Goal: Task Accomplishment & Management: Manage account settings

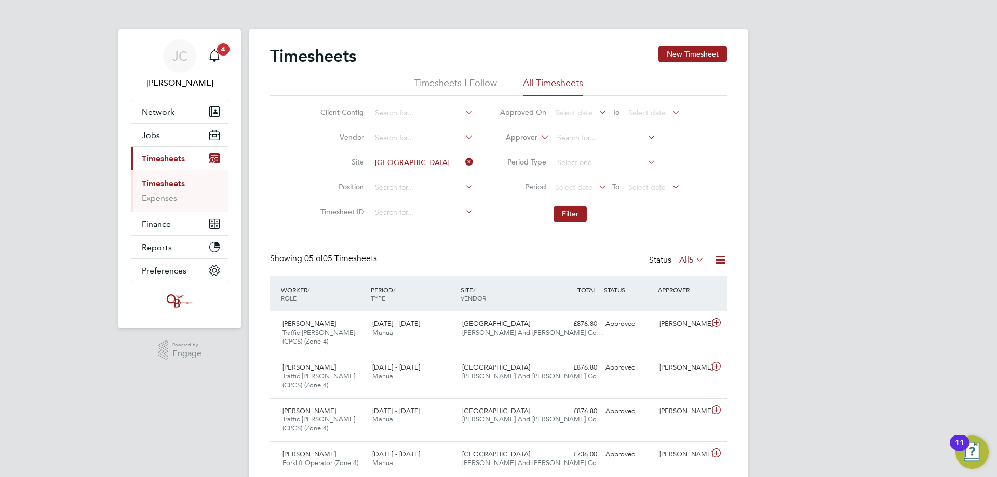
click at [463, 164] on icon at bounding box center [463, 162] width 0 height 15
click at [404, 161] on input at bounding box center [422, 163] width 102 height 15
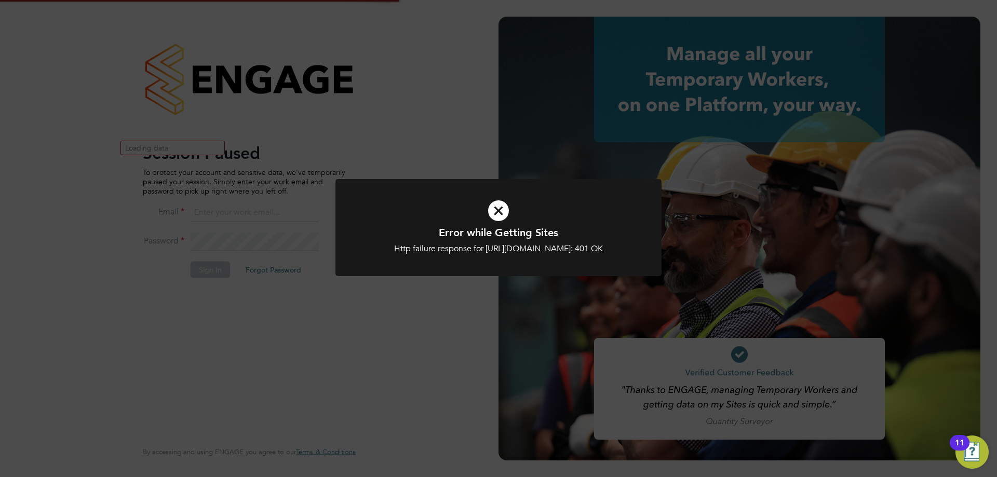
type input "j.crawley@oandb.co.uk"
click at [221, 266] on div "Error while Getting Sites Http failure response for https://oneillandbrennan.ap…" at bounding box center [498, 238] width 997 height 477
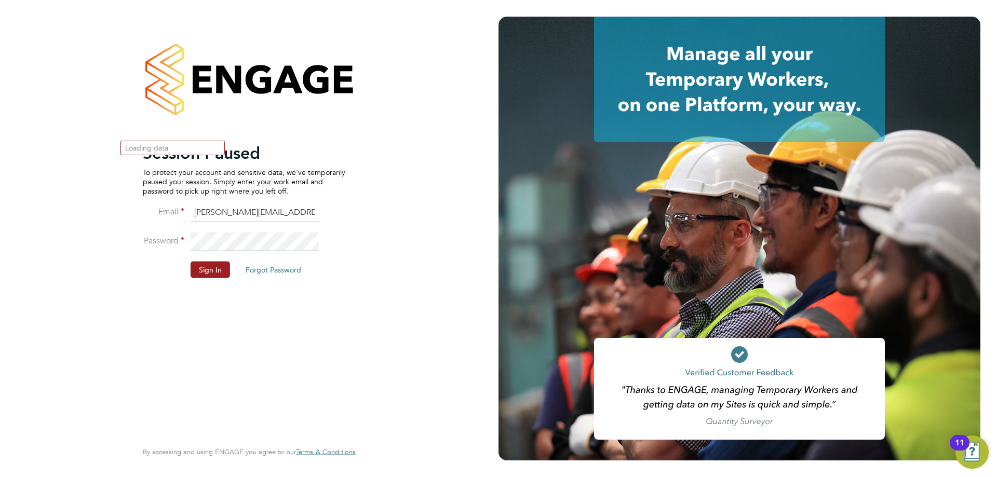
click at [218, 269] on div "Error while Getting Sites Http failure response for https://oneillandbrennan.ap…" at bounding box center [498, 238] width 997 height 477
click at [217, 270] on button "Sign In" at bounding box center [210, 269] width 39 height 17
click at [0, 0] on div "Sorry, we are having problems connecting to our services." at bounding box center [0, 0] width 0 height 0
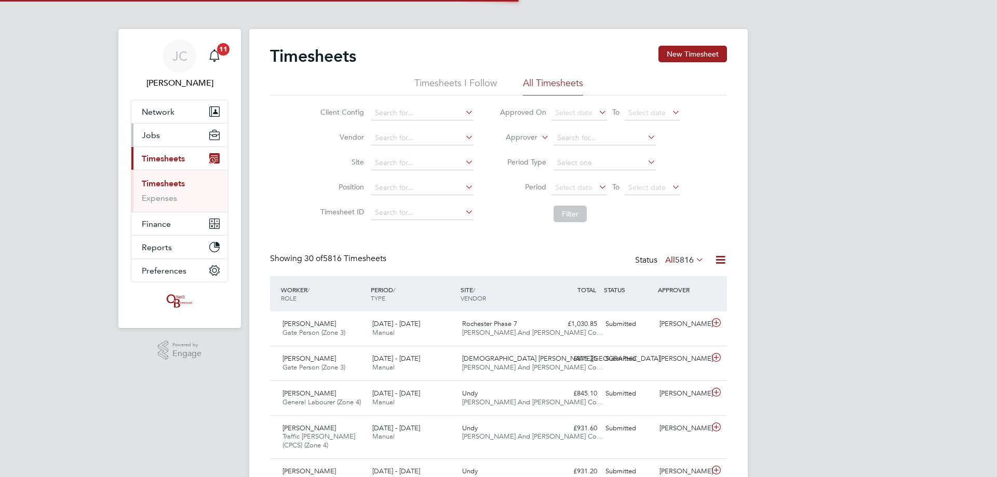
click at [185, 138] on button "Jobs" at bounding box center [179, 135] width 97 height 23
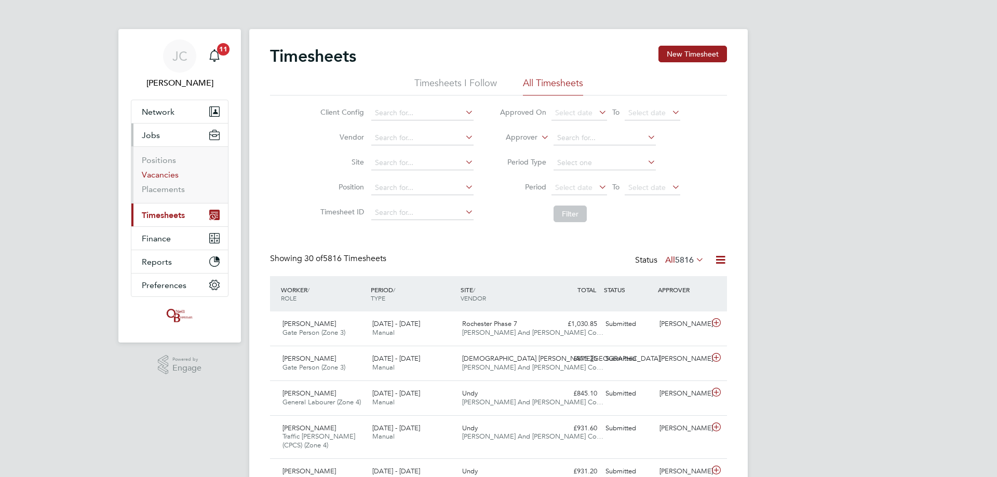
click at [161, 176] on link "Vacancies" at bounding box center [160, 175] width 37 height 10
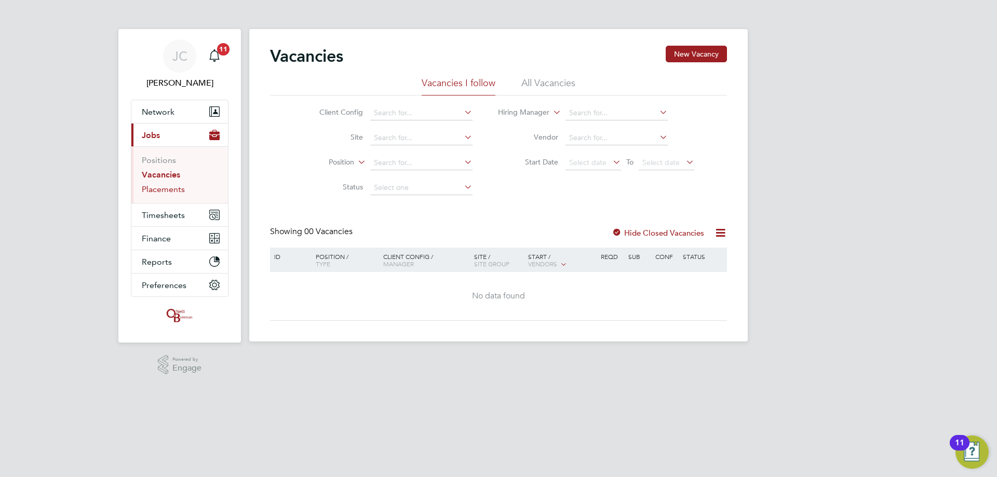
click at [166, 192] on link "Placements" at bounding box center [163, 189] width 43 height 10
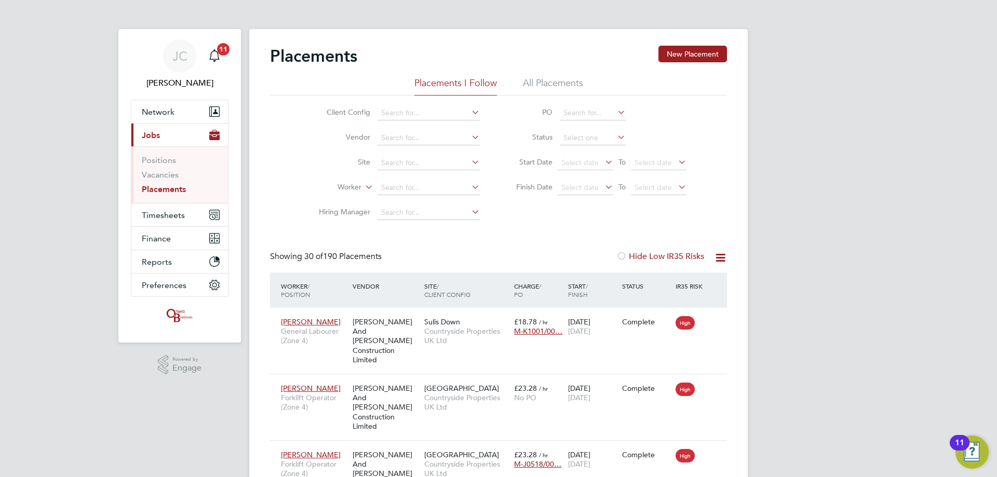
click at [167, 181] on li "Vacancies" at bounding box center [181, 177] width 78 height 15
click at [167, 178] on link "Vacancies" at bounding box center [160, 175] width 37 height 10
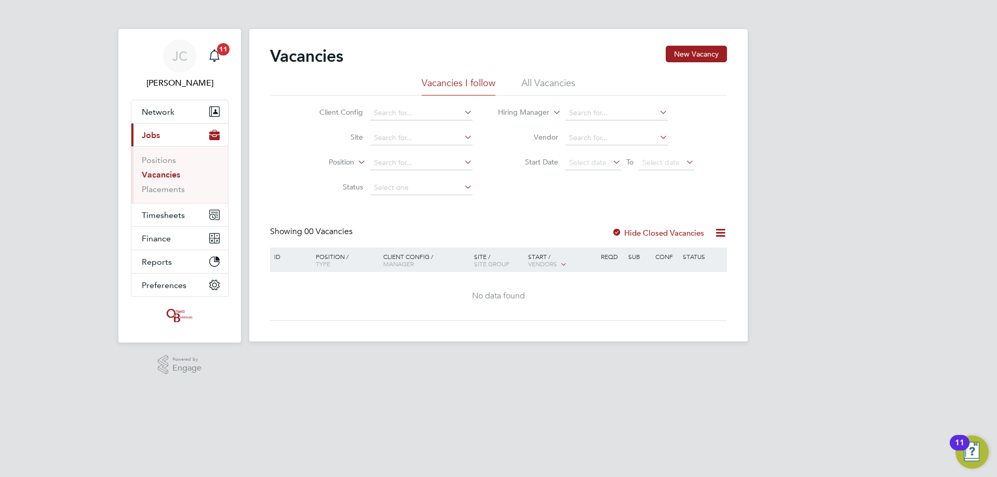
click at [544, 88] on li "All Vacancies" at bounding box center [548, 86] width 54 height 19
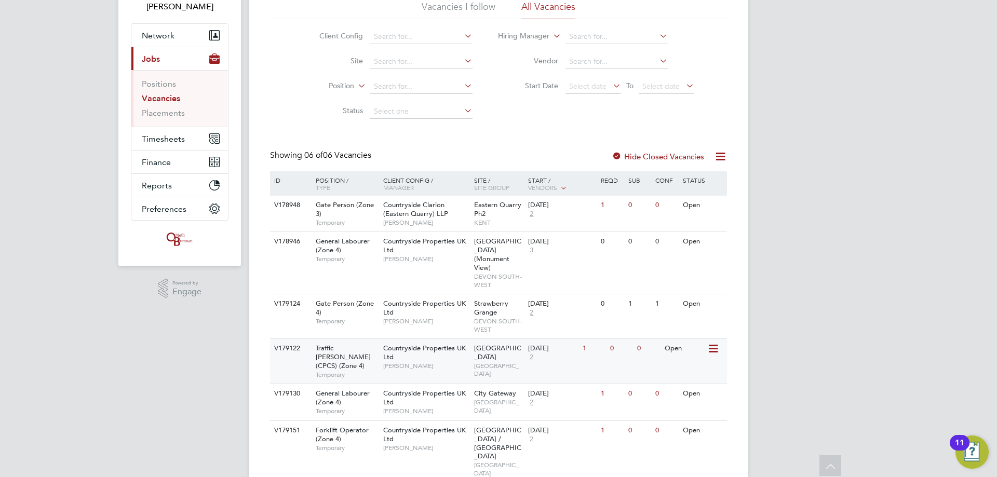
click at [594, 353] on div "V179122 Traffic [PERSON_NAME] (CPCS) (Zone 4) Temporary Countryside Properties …" at bounding box center [498, 361] width 457 height 45
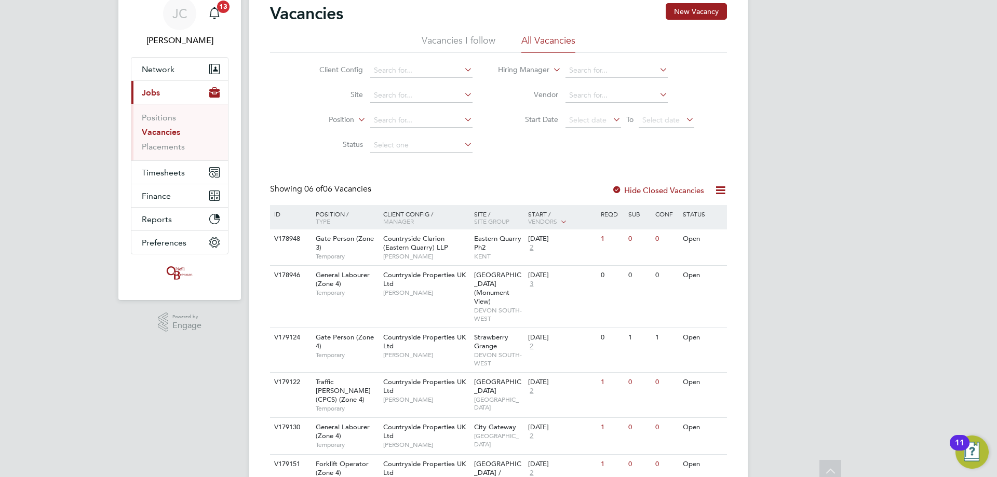
scroll to position [24, 0]
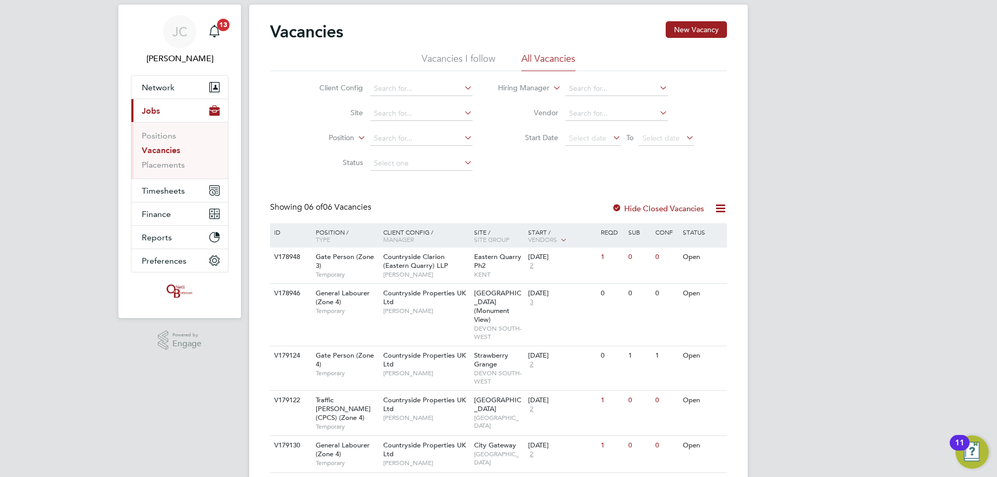
click at [178, 109] on button "Current page: Jobs" at bounding box center [179, 110] width 97 height 23
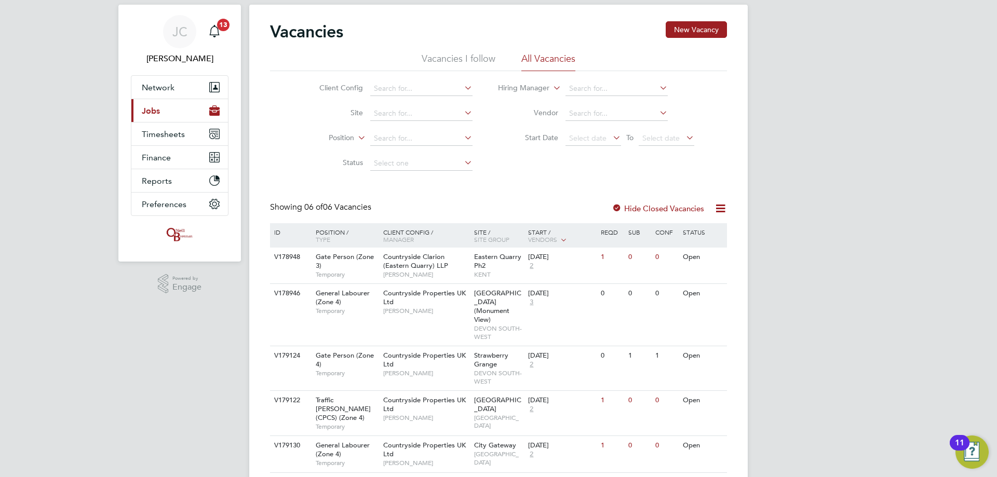
click at [178, 109] on button "Current page: Jobs" at bounding box center [179, 110] width 97 height 23
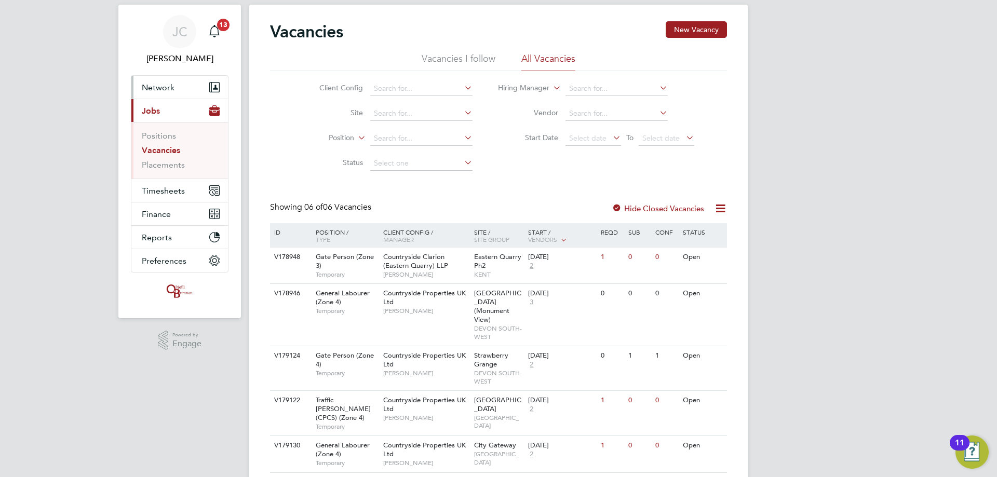
click at [169, 79] on button "Network" at bounding box center [179, 87] width 97 height 23
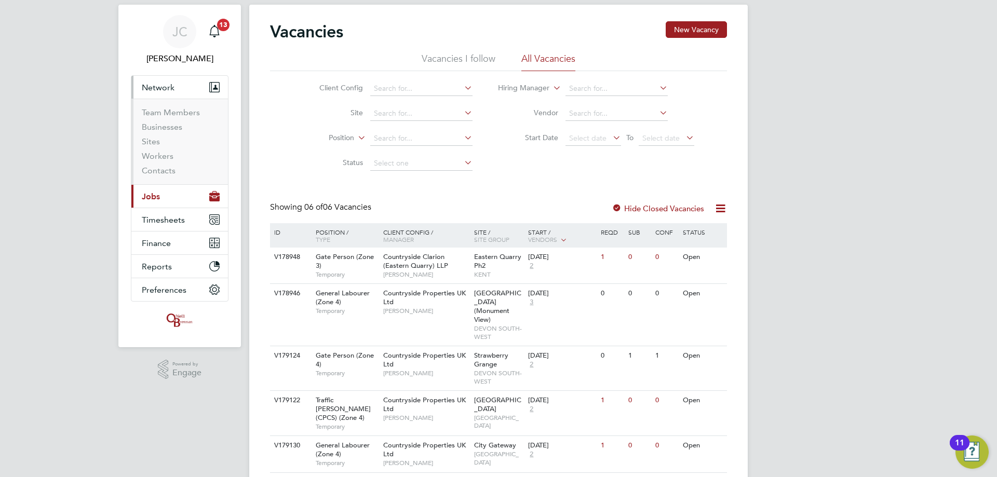
click at [177, 195] on button "Current page: Jobs" at bounding box center [179, 196] width 97 height 23
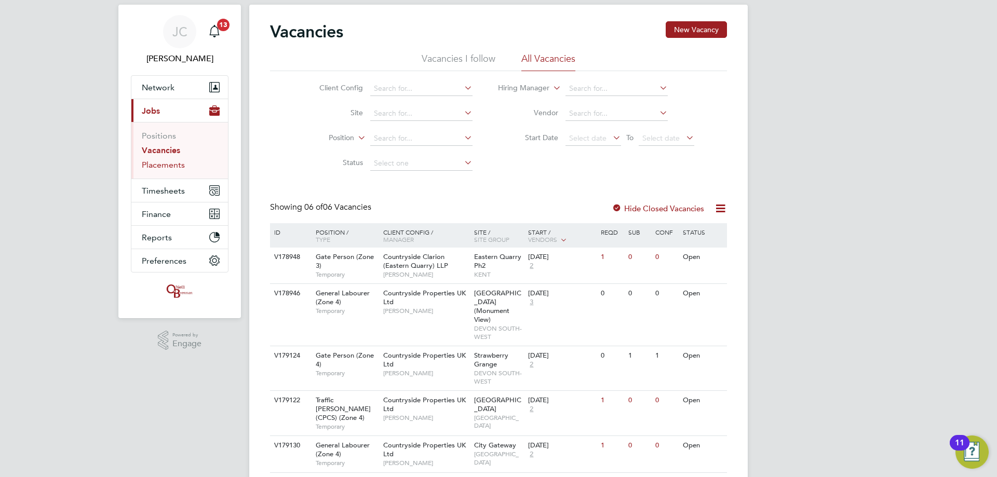
click at [167, 164] on link "Placements" at bounding box center [163, 165] width 43 height 10
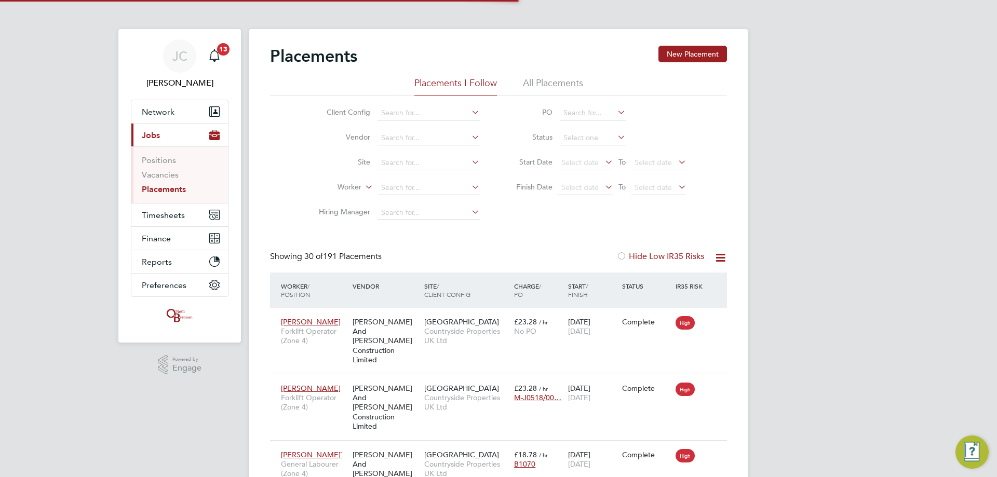
scroll to position [5, 5]
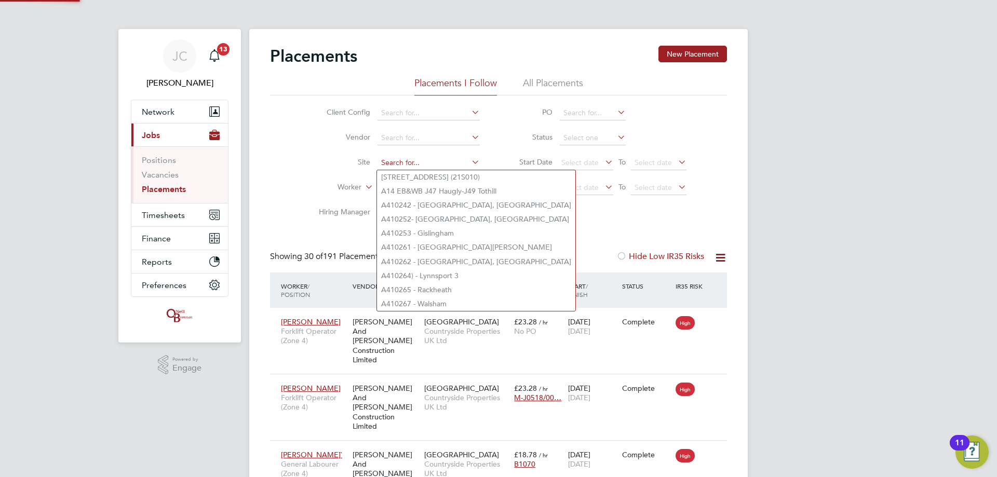
click at [444, 164] on input at bounding box center [429, 163] width 102 height 15
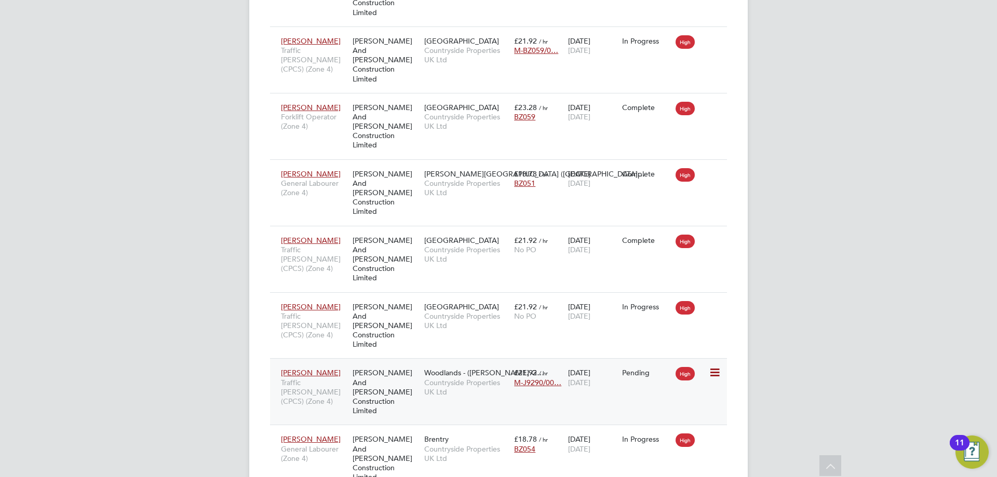
click at [714, 367] on icon at bounding box center [714, 373] width 10 height 12
click at [658, 201] on li "Start" at bounding box center [683, 201] width 74 height 15
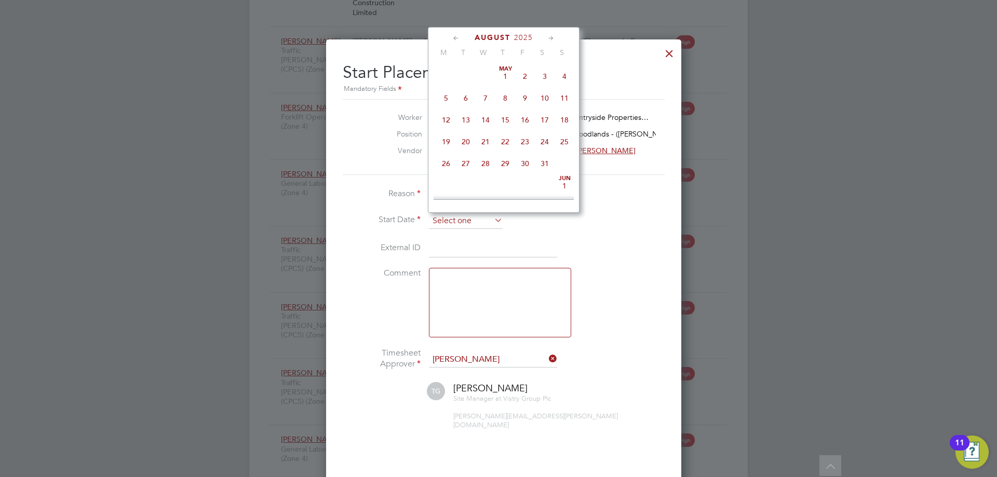
click at [467, 223] on input at bounding box center [466, 221] width 74 height 16
click at [447, 98] on span "18" at bounding box center [446, 88] width 20 height 20
type input "[DATE]"
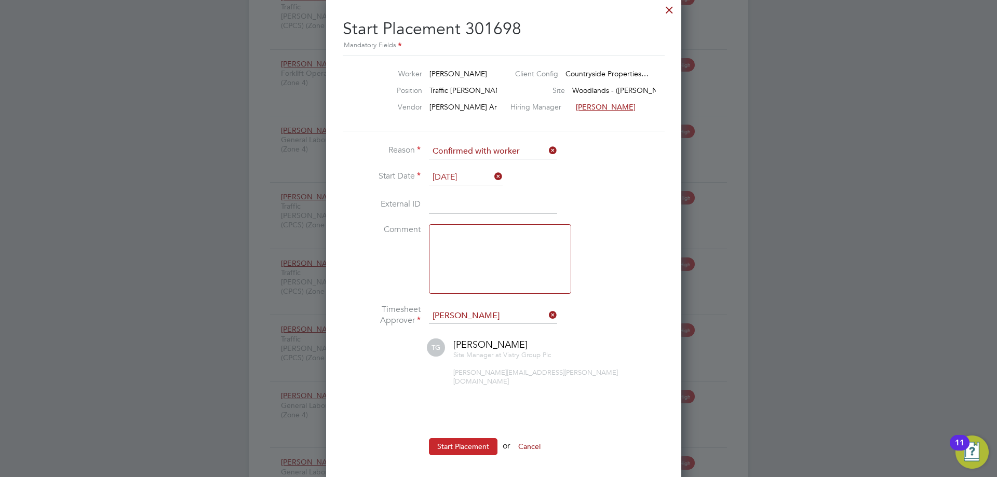
click at [469, 438] on button "Start Placement" at bounding box center [463, 446] width 69 height 17
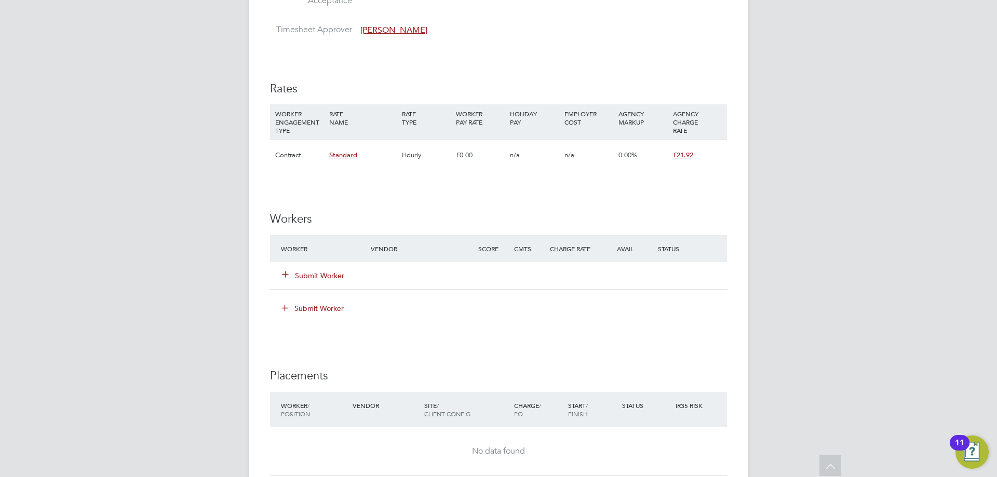
scroll to position [727, 0]
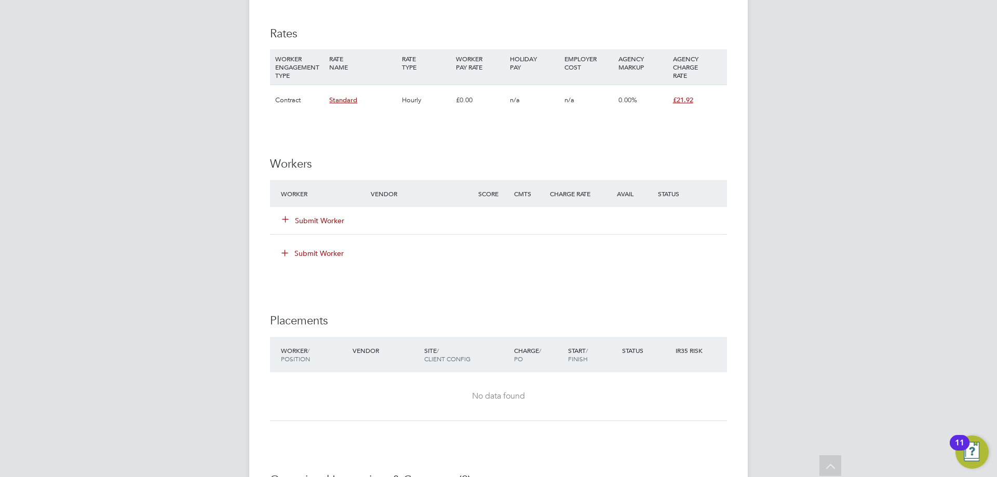
click at [312, 220] on button "Submit Worker" at bounding box center [314, 221] width 62 height 10
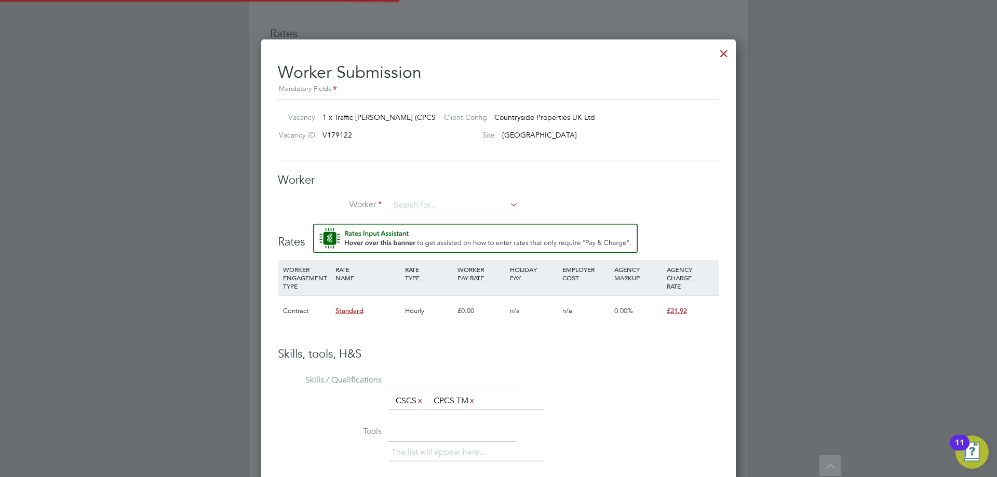
scroll to position [641, 475]
click at [435, 223] on li "No results found" at bounding box center [454, 220] width 129 height 14
click at [423, 212] on input at bounding box center [454, 206] width 128 height 16
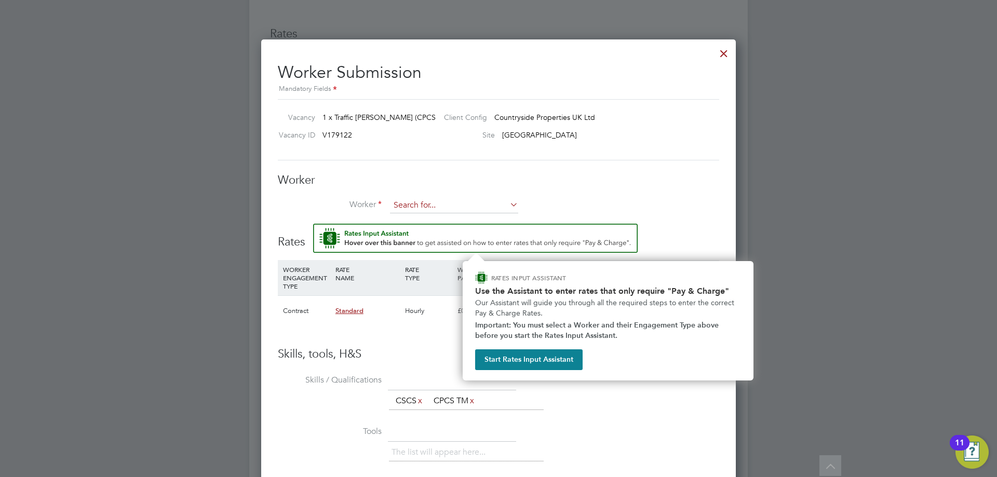
click at [451, 204] on input at bounding box center [454, 206] width 128 height 16
type input "jea"
click at [424, 234] on li "+ Add new" at bounding box center [460, 234] width 140 height 14
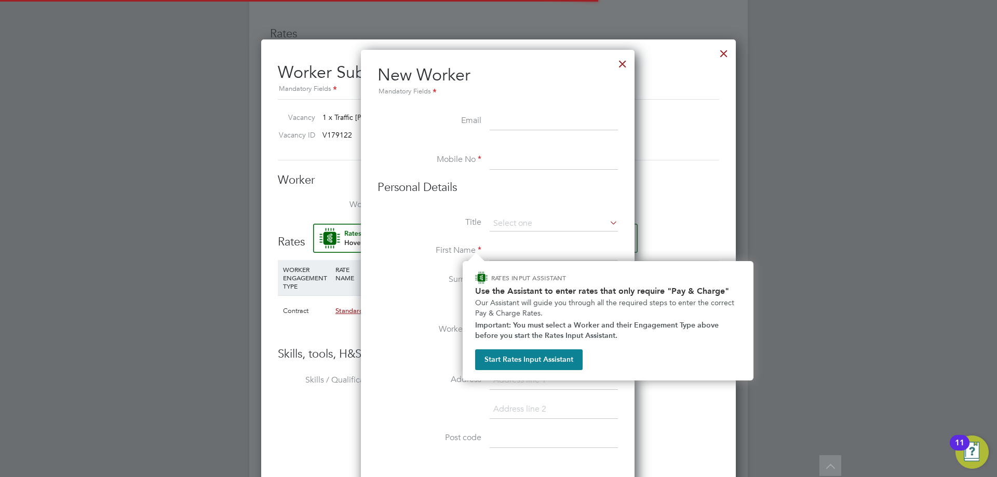
scroll to position [884, 275]
click at [552, 123] on input at bounding box center [554, 121] width 128 height 19
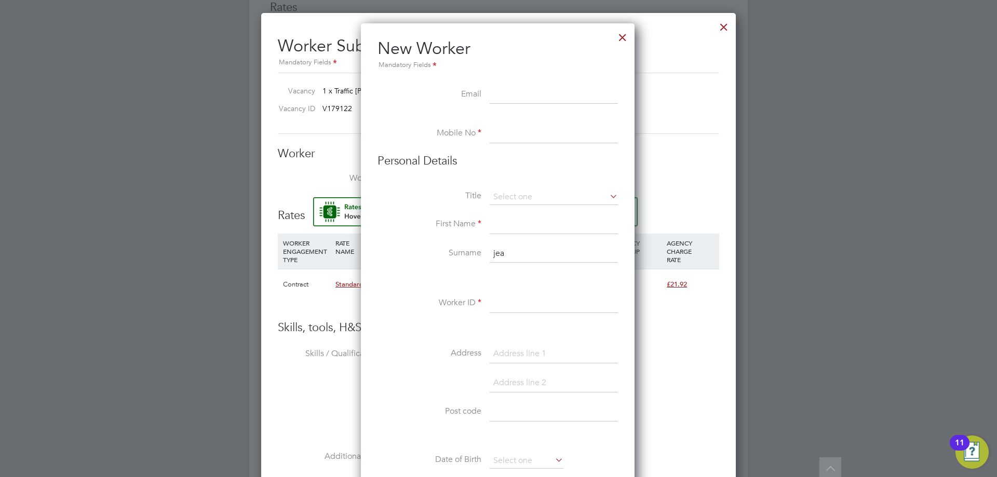
scroll to position [779, 0]
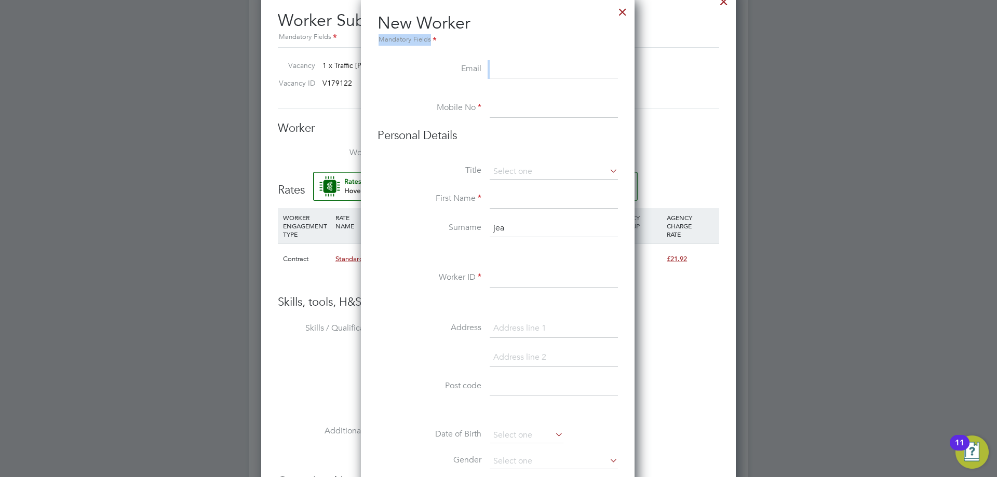
drag, startPoint x: 493, startPoint y: 33, endPoint x: 509, endPoint y: 65, distance: 35.5
click at [501, 66] on ul "New Worker Mandatory Fields Email Mobile No Personal Details Title First Name S…" at bounding box center [498, 436] width 240 height 848
click at [517, 70] on input at bounding box center [554, 69] width 128 height 19
click at [531, 68] on input at bounding box center [554, 69] width 128 height 19
paste input "henryjeavon@gmail.com"
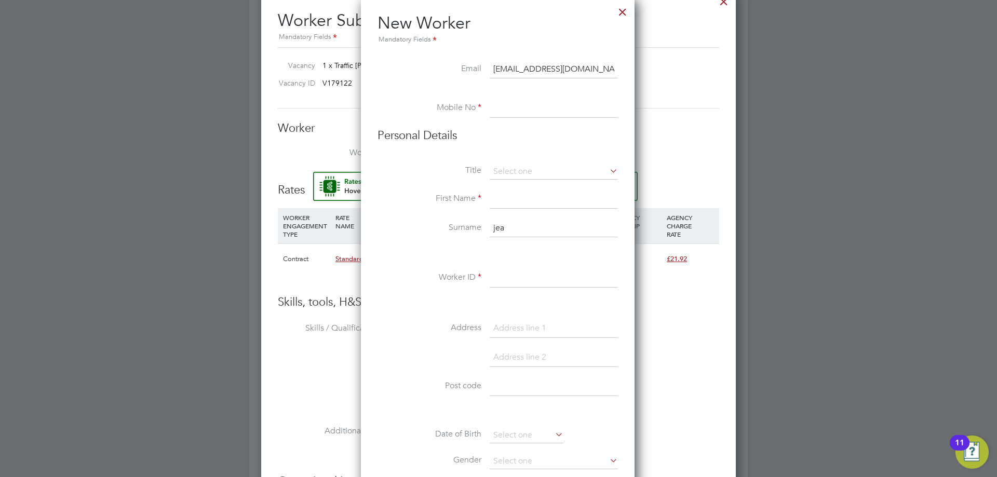
type input "henryjeavon@gmail.com"
click at [513, 108] on input at bounding box center [554, 108] width 128 height 19
paste input "07379102417"
type input "07379102417"
drag, startPoint x: 558, startPoint y: 156, endPoint x: 560, endPoint y: 167, distance: 11.0
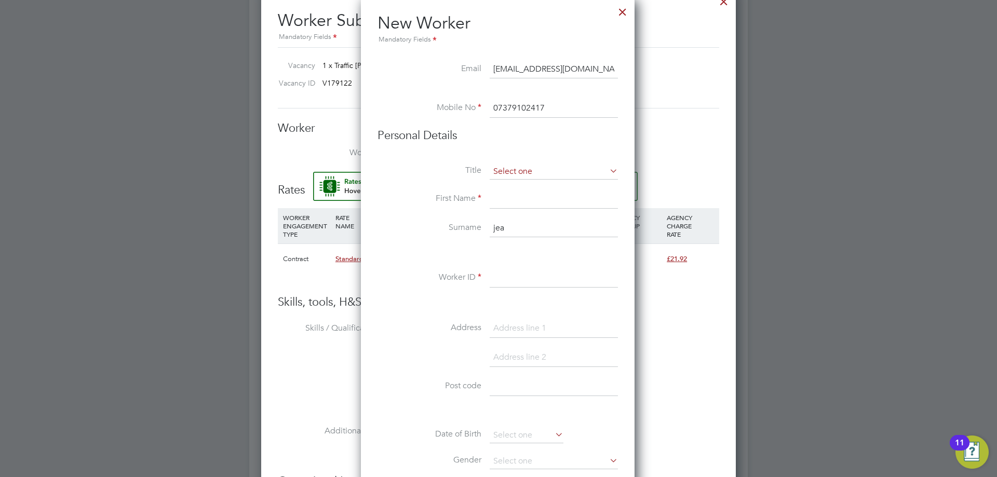
click at [559, 167] on ul "New Worker Mandatory Fields Email henryjeavon@gmail.com Mobile No 07379102417 P…" at bounding box center [498, 436] width 240 height 848
click at [559, 170] on input at bounding box center [554, 172] width 128 height 16
click at [523, 189] on li "Mr" at bounding box center [553, 187] width 129 height 14
type input "Mr"
click at [525, 200] on input at bounding box center [554, 199] width 128 height 19
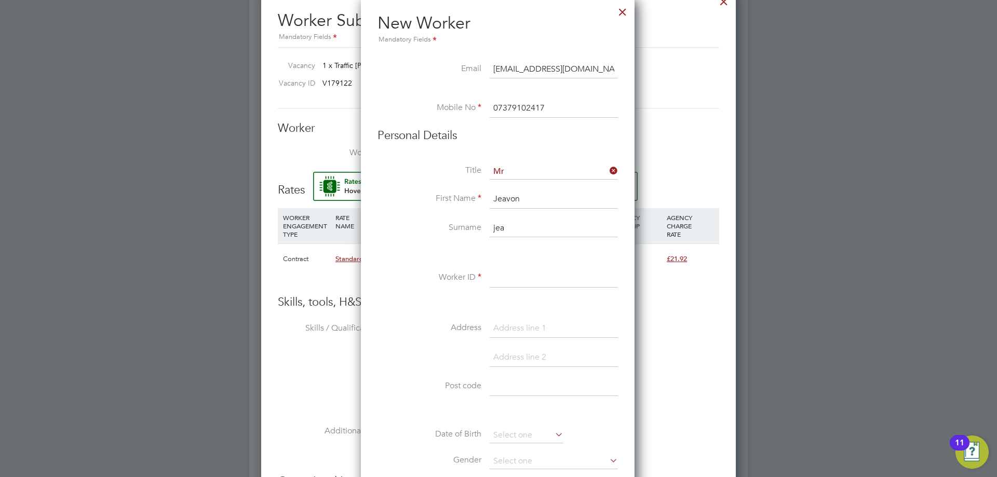
type input "Jeavon"
type input "Henry"
click at [517, 273] on input at bounding box center [554, 278] width 128 height 19
click at [553, 282] on input at bounding box center [554, 278] width 128 height 19
drag, startPoint x: 506, startPoint y: 288, endPoint x: 509, endPoint y: 276, distance: 12.3
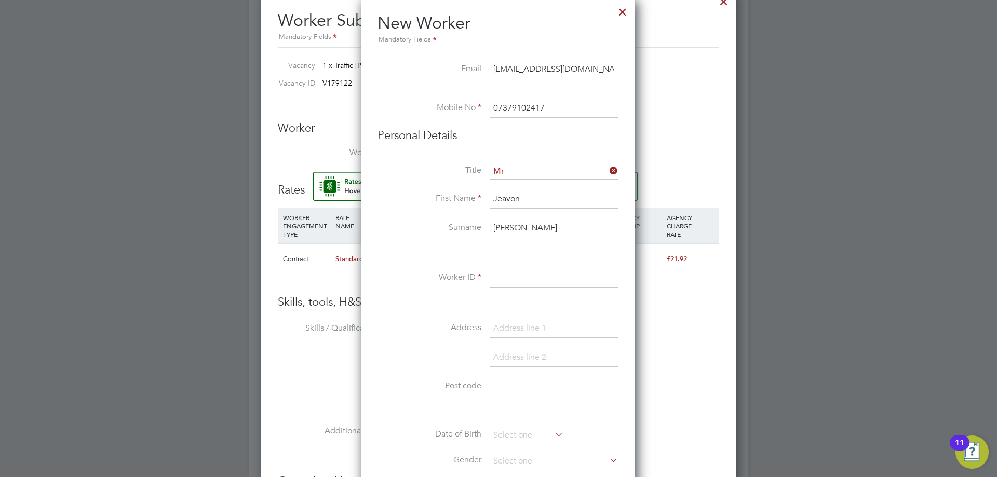
click at [506, 285] on input at bounding box center [554, 278] width 128 height 19
click at [509, 276] on input at bounding box center [554, 278] width 128 height 19
type input "36953695"
click at [432, 311] on div "Title Mr First Name Jeavon Surname Henry Worker ID 36953695 Address Post code D…" at bounding box center [498, 352] width 240 height 377
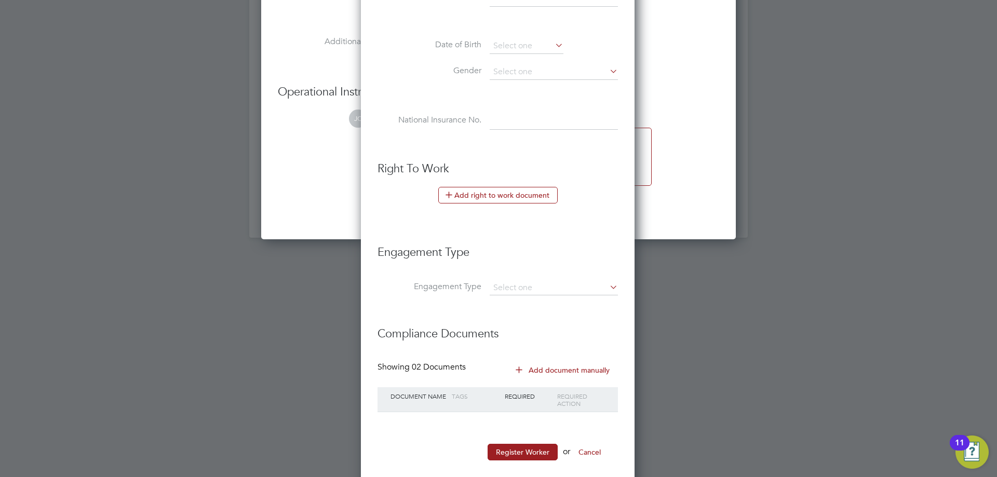
scroll to position [1183, 0]
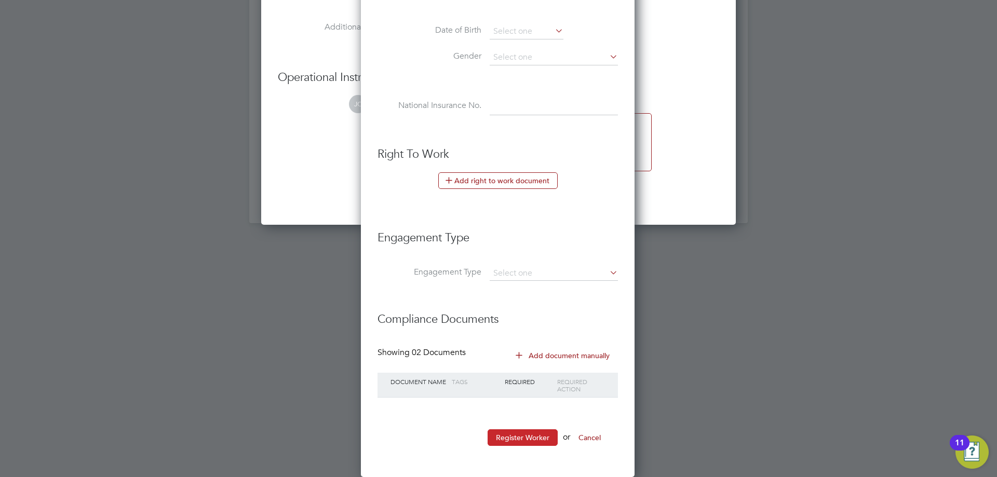
click at [523, 434] on button "Register Worker" at bounding box center [523, 438] width 70 height 17
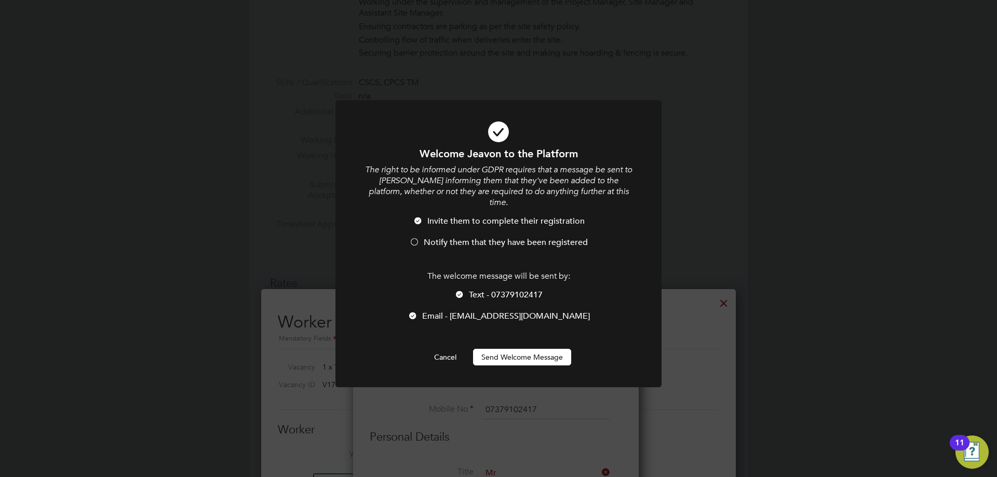
scroll to position [884, 275]
click at [518, 237] on span "Notify them that they have been registered" at bounding box center [506, 242] width 164 height 10
click at [539, 349] on button "Send Welcome Message" at bounding box center [522, 357] width 98 height 17
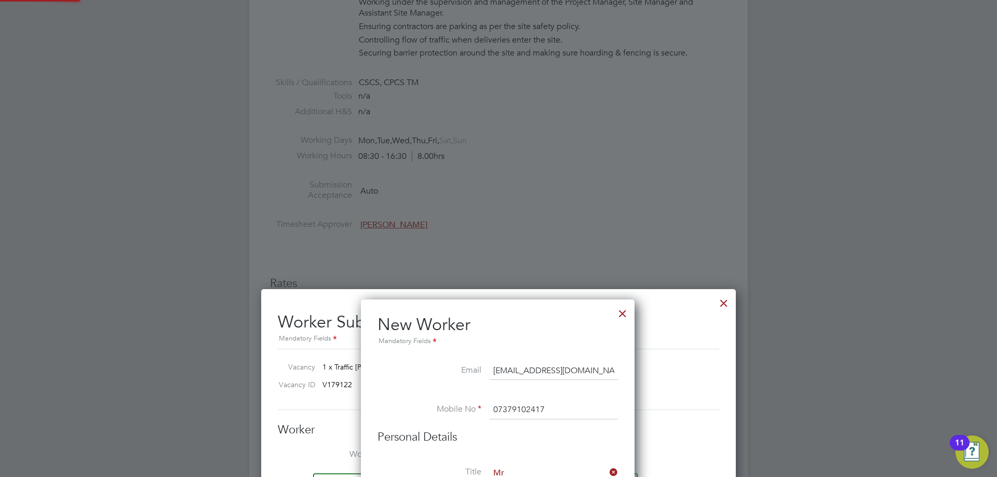
type input "Jeavon Henry (36953695)"
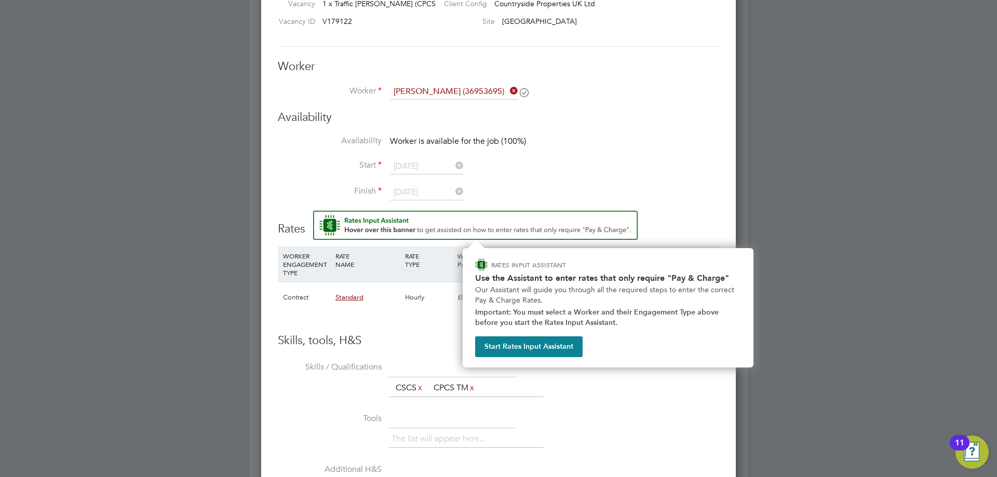
scroll to position [783, 0]
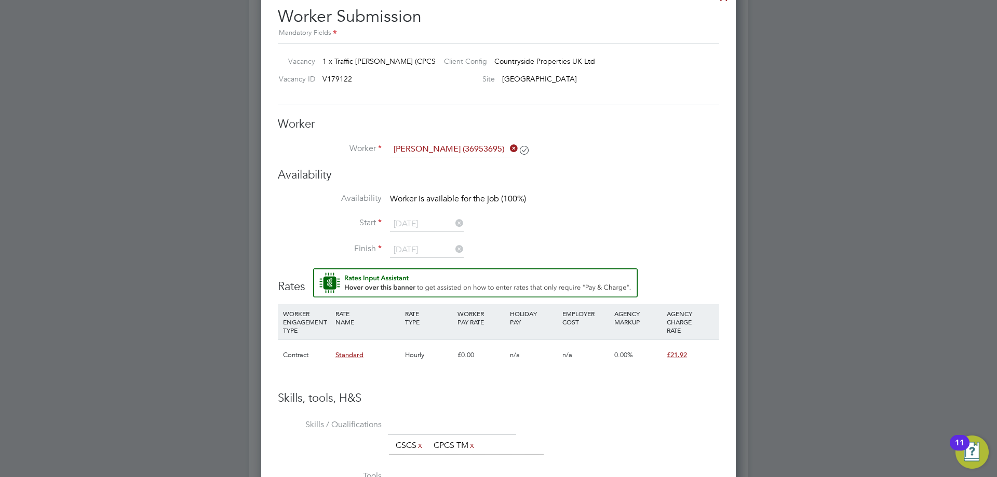
click at [508, 150] on icon at bounding box center [508, 148] width 0 height 15
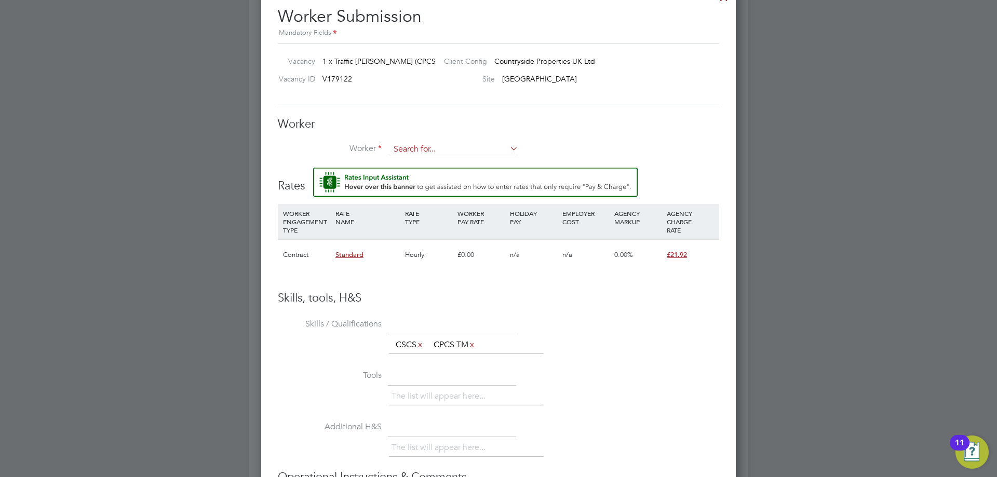
scroll to position [641, 475]
click at [463, 151] on input at bounding box center [454, 150] width 128 height 16
click at [456, 166] on li "Jeav on Henry (36953695)" at bounding box center [456, 164] width 133 height 14
type input "Jeavon Henry (36953695)"
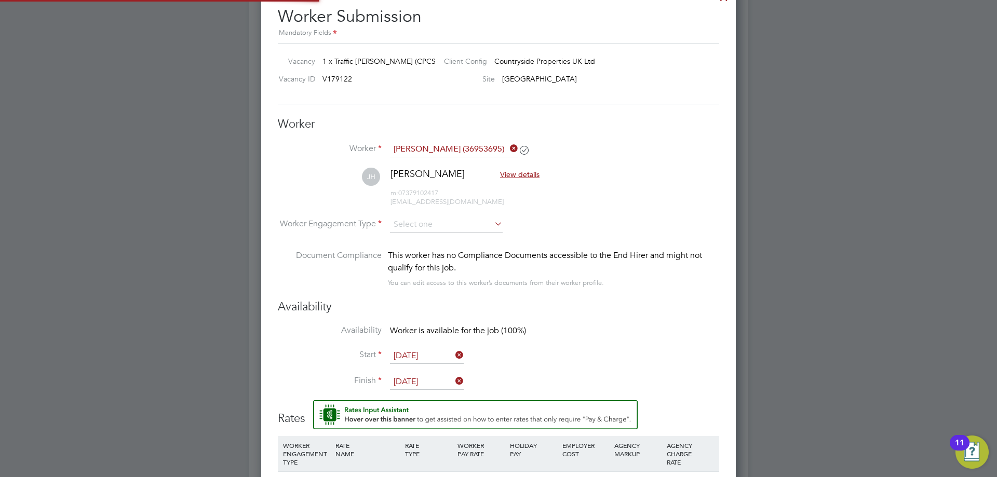
scroll to position [874, 475]
click at [438, 230] on input at bounding box center [446, 226] width 113 height 16
click at [418, 245] on li "Contract" at bounding box center [447, 240] width 114 height 14
type input "Contract"
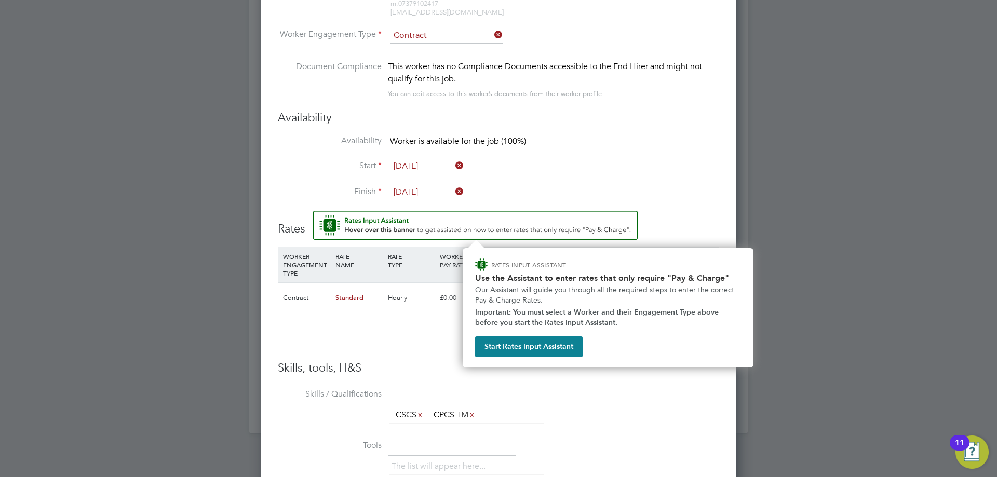
scroll to position [991, 0]
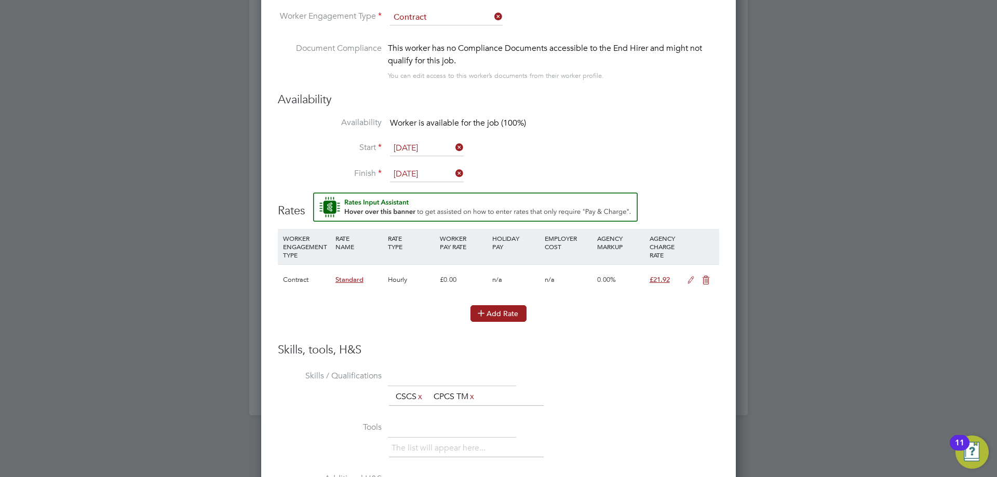
click at [508, 311] on button "Add Rate" at bounding box center [499, 313] width 56 height 17
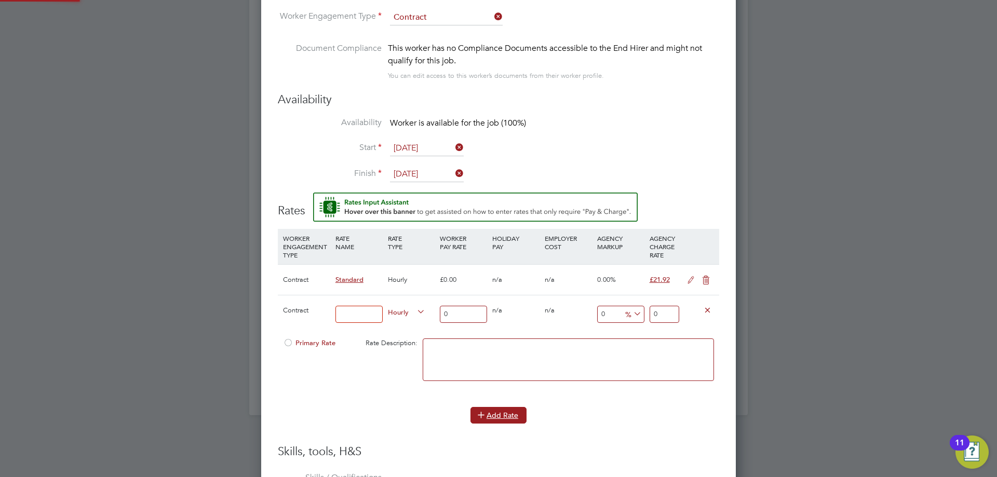
scroll to position [1003, 475]
click at [306, 342] on span "Primary Rate" at bounding box center [309, 343] width 52 height 9
click at [356, 312] on input at bounding box center [359, 314] width 47 height 17
type input "Umbrella"
click at [468, 311] on input "0" at bounding box center [463, 314] width 47 height 17
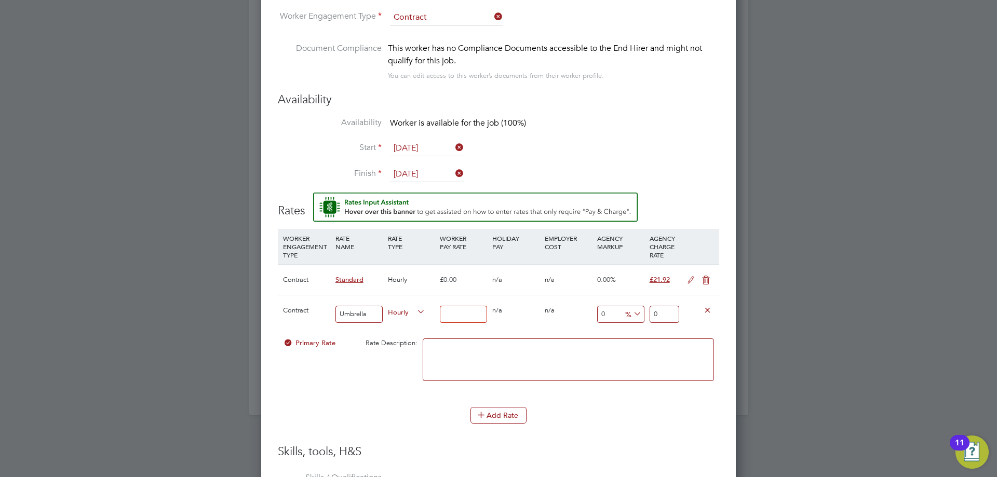
type input "1"
type input "16"
type input "1"
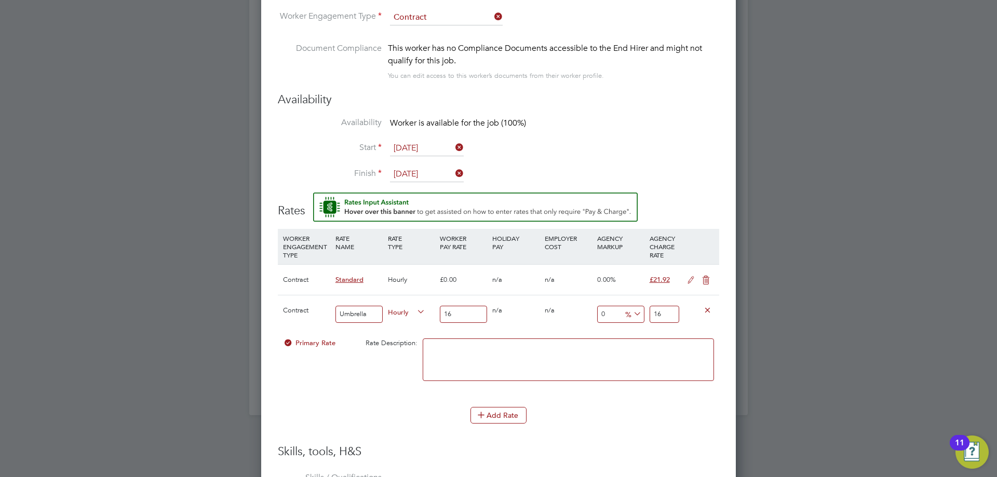
type input "1"
type input "17"
click at [665, 314] on input "17" at bounding box center [665, 314] width 30 height 17
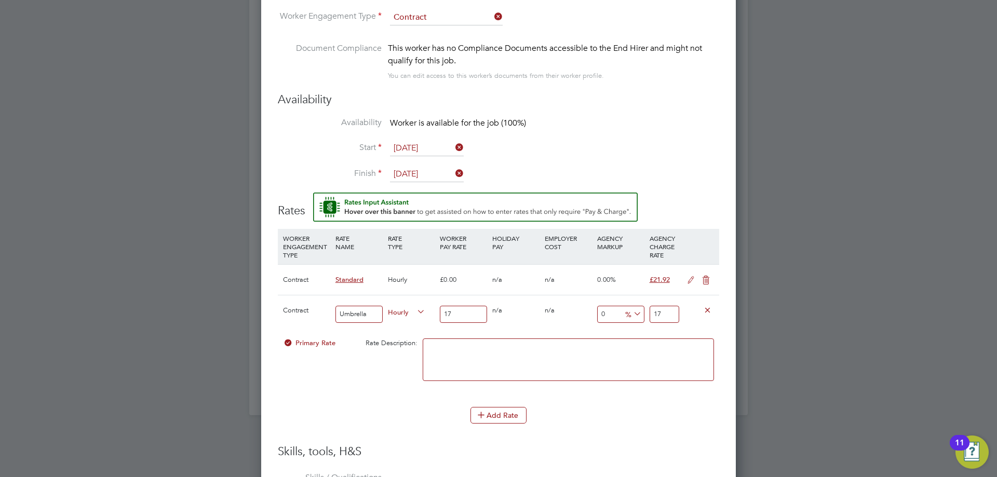
drag, startPoint x: 665, startPoint y: 314, endPoint x: 658, endPoint y: 312, distance: 8.1
click at [658, 312] on input "17" at bounding box center [665, 314] width 30 height 17
type input "-29.41176470588235"
type input "12"
type input "-94.11764705882354"
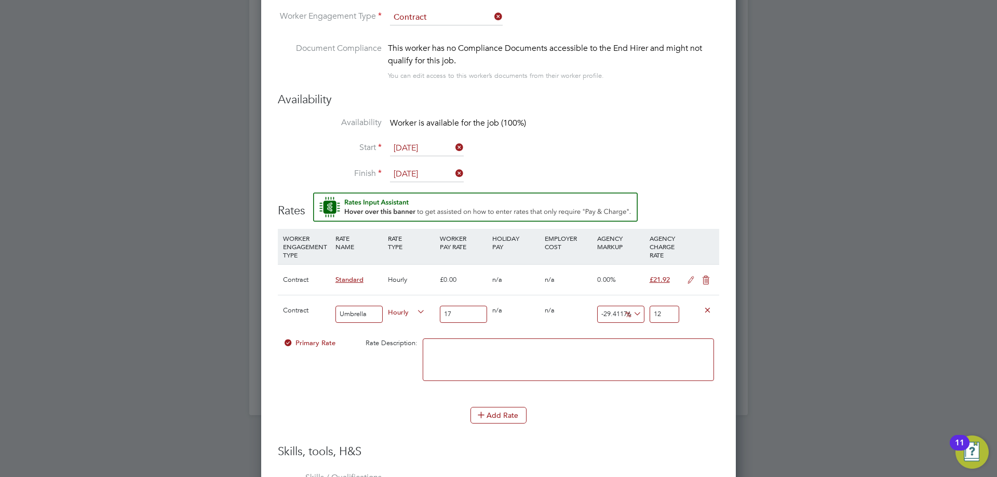
type input "1"
type input "-88.23529411764706"
type input "2"
type input "23.529411764705884"
type input "21"
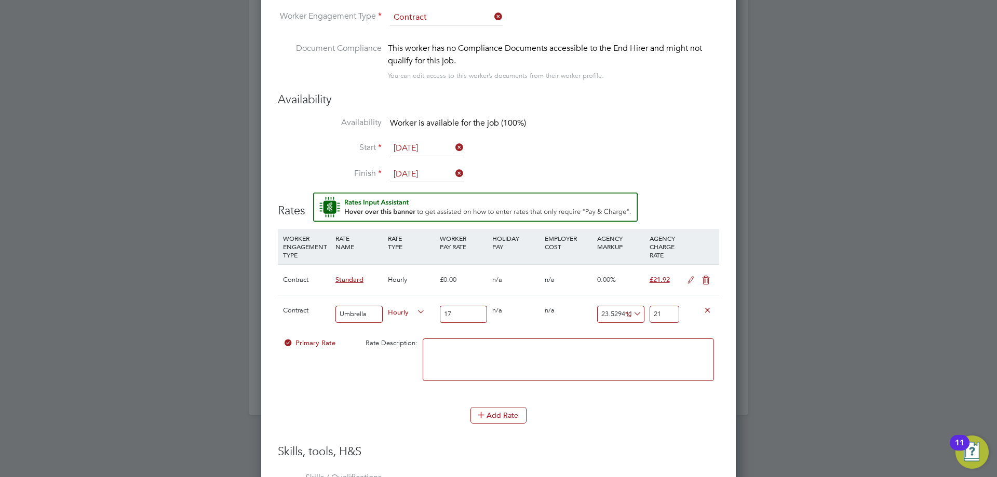
type input "28.823529411764707"
type input "21.9"
type input "29"
type input "21.93"
type input "28.823529411764707"
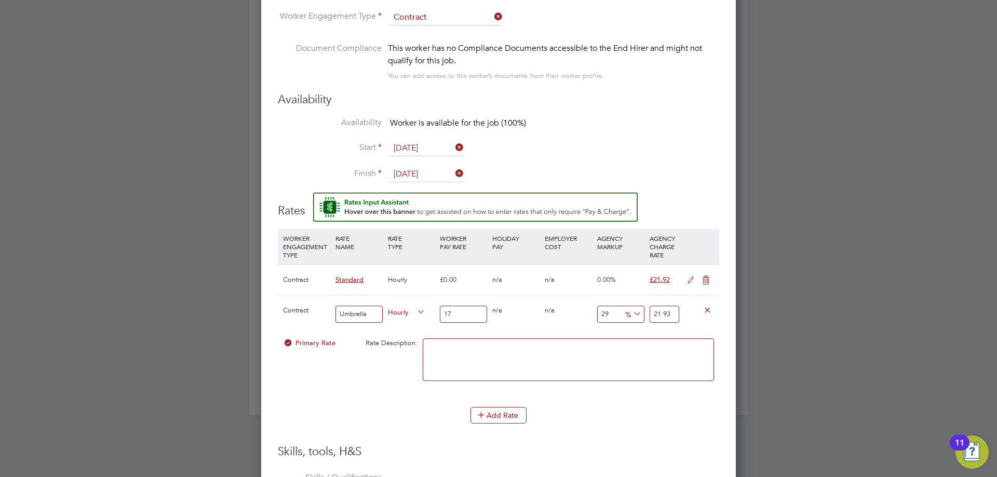
type input "21.9"
type input "28.941176470588236"
type input "21.92"
click at [678, 361] on textarea at bounding box center [568, 360] width 291 height 43
click at [659, 418] on div "Add Rate" at bounding box center [498, 415] width 441 height 17
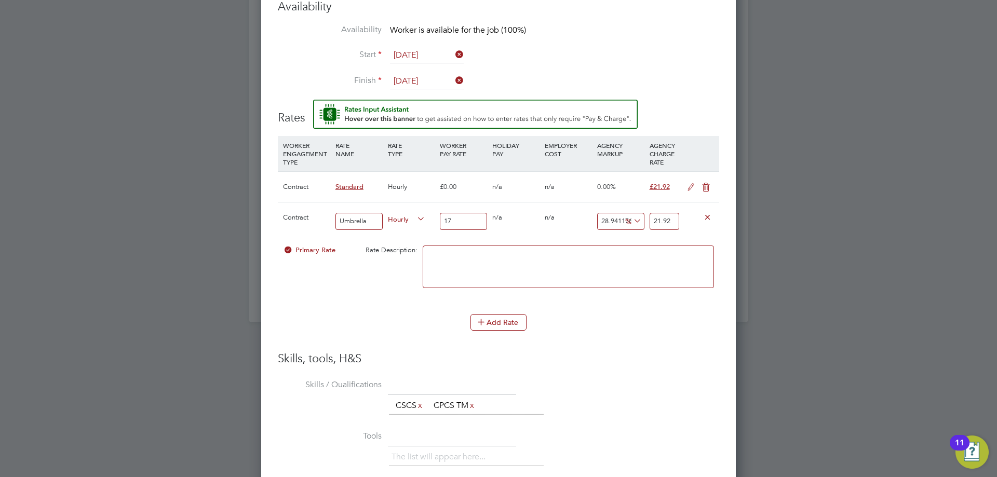
scroll to position [1292, 0]
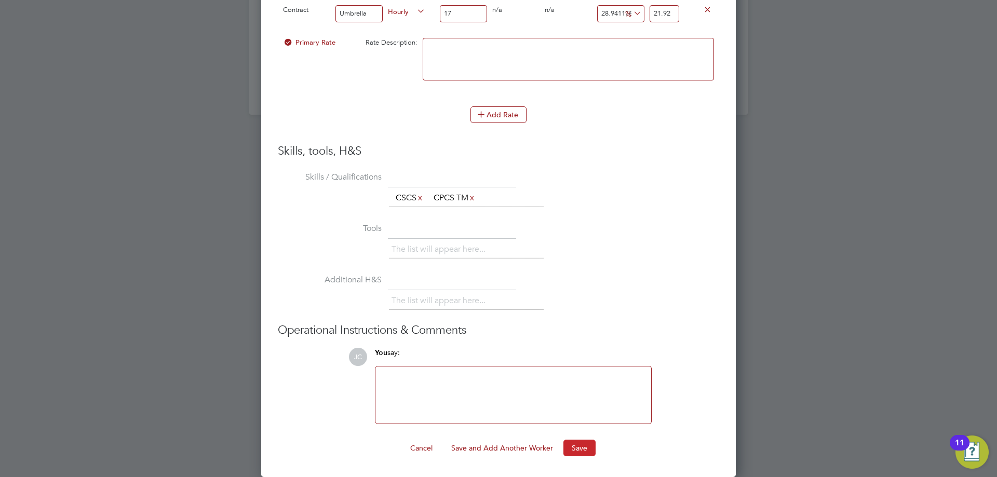
click at [585, 453] on button "Save" at bounding box center [580, 448] width 32 height 17
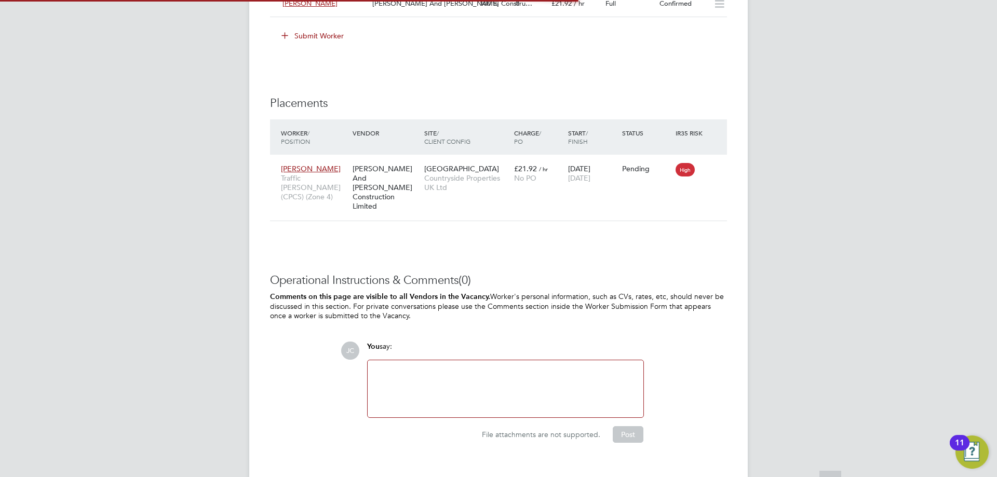
scroll to position [0, 0]
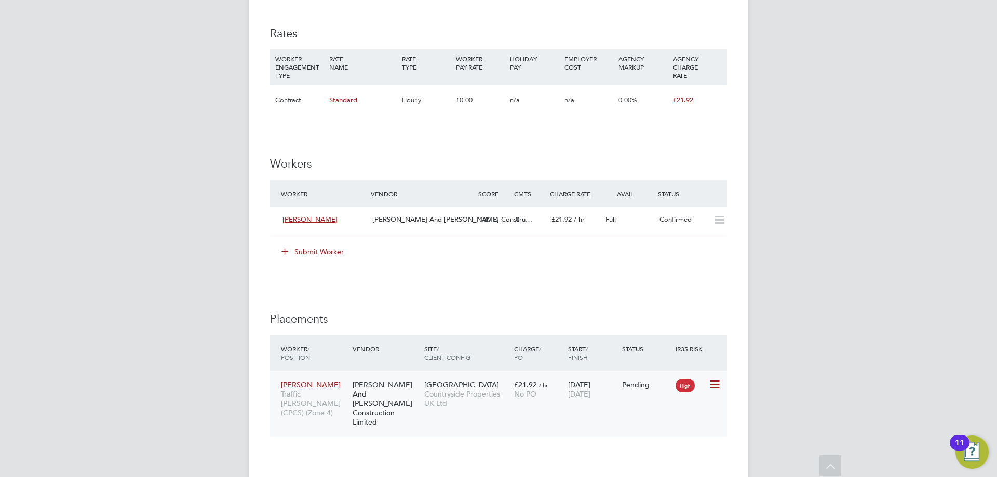
click at [715, 387] on icon at bounding box center [714, 385] width 10 height 12
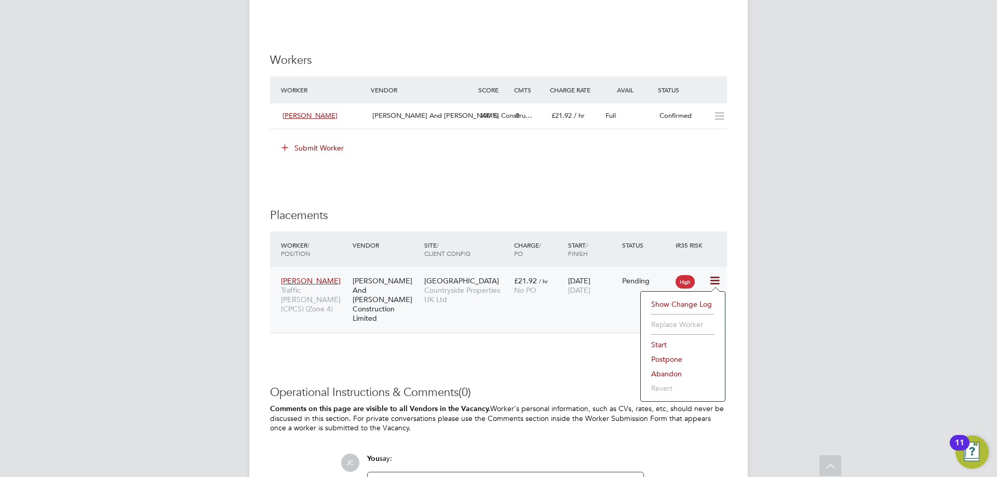
click at [664, 344] on li "Start" at bounding box center [683, 345] width 74 height 15
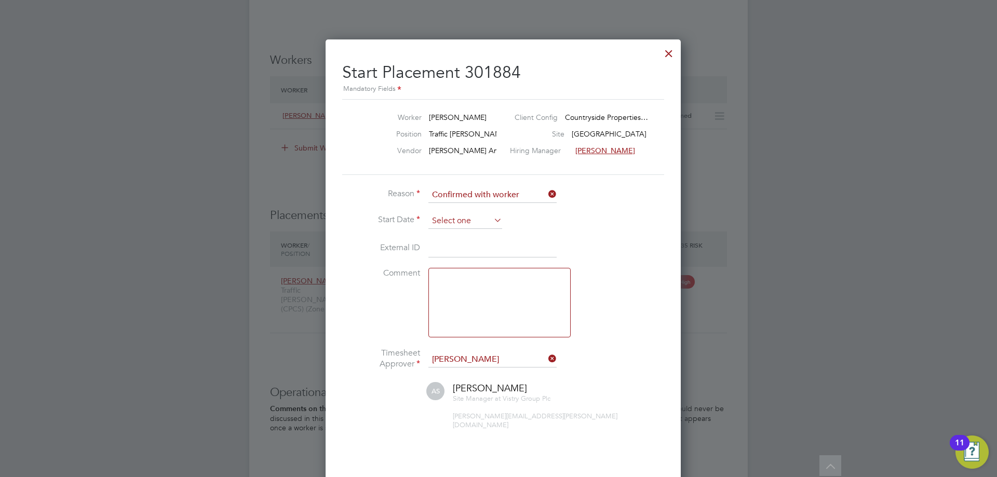
click at [468, 222] on input at bounding box center [466, 221] width 74 height 16
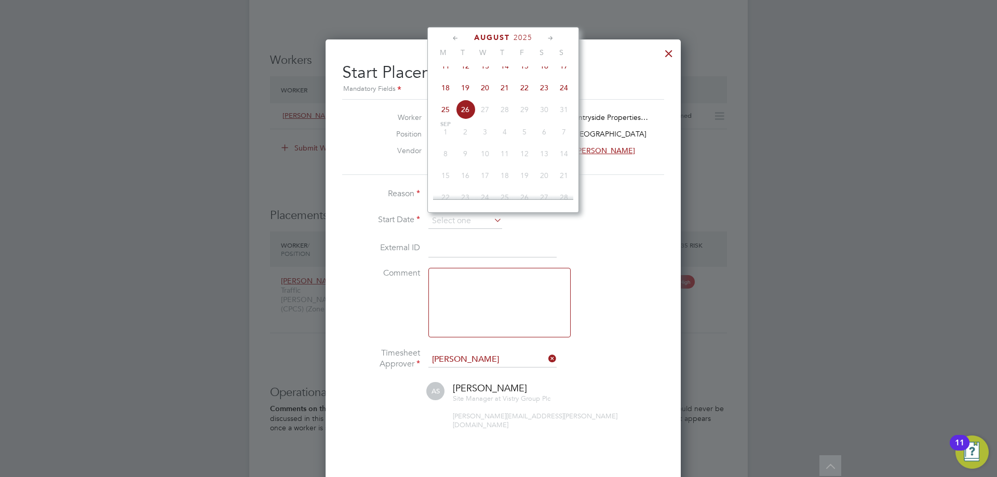
click at [527, 97] on span "22" at bounding box center [525, 88] width 20 height 20
type input "[DATE]"
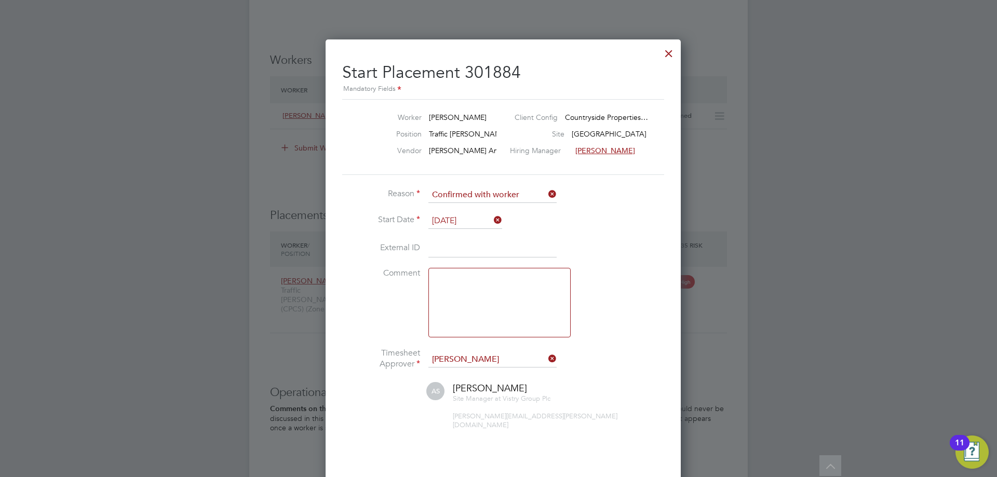
click at [590, 241] on li "External ID" at bounding box center [498, 253] width 312 height 29
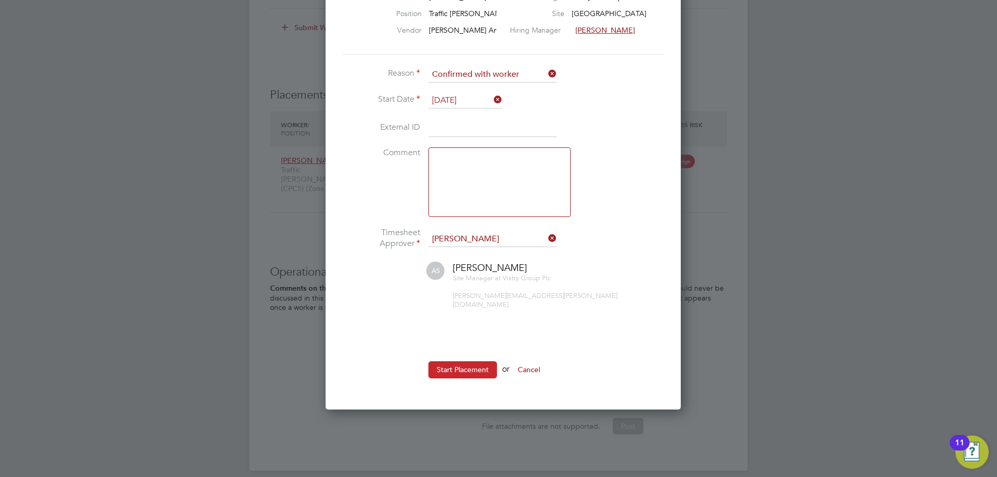
click at [468, 363] on button "Start Placement" at bounding box center [463, 370] width 69 height 17
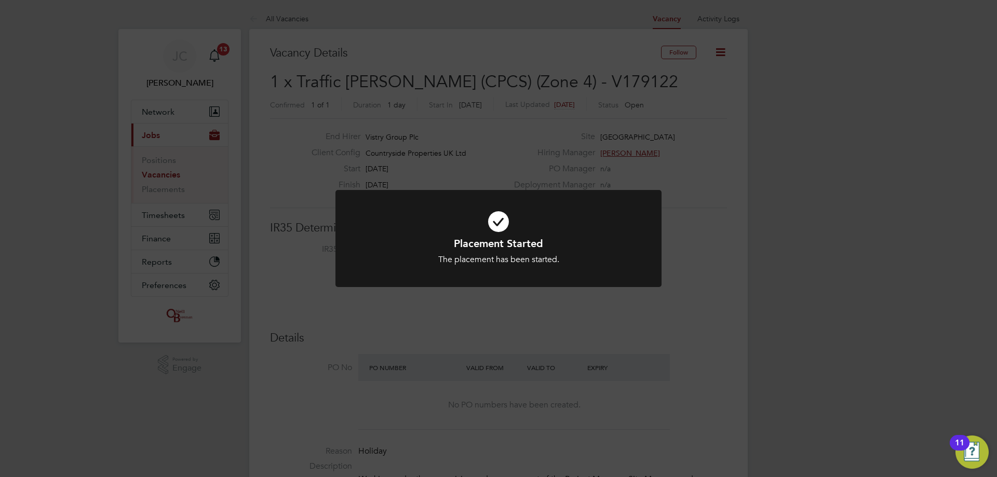
click at [167, 190] on div "Placement Started The placement has been started. Cancel Okay" at bounding box center [498, 238] width 997 height 477
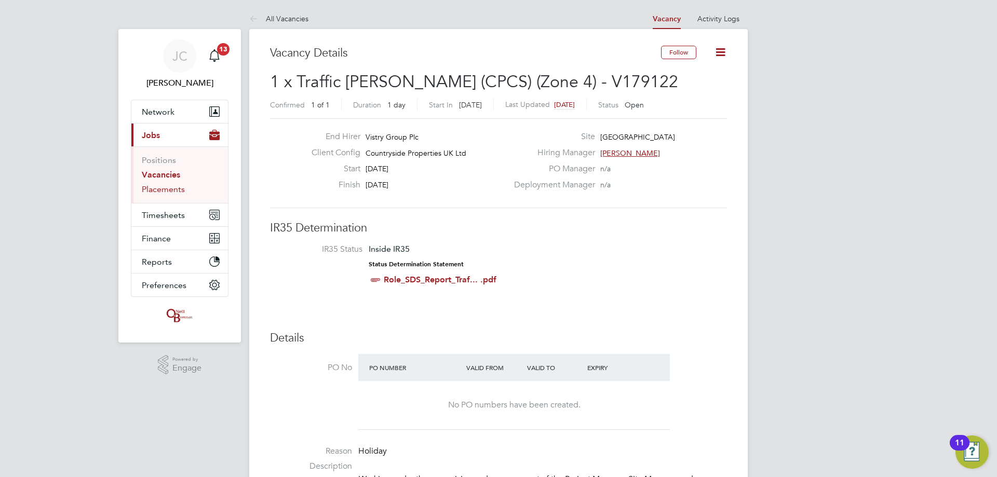
click at [168, 190] on link "Placements" at bounding box center [163, 189] width 43 height 10
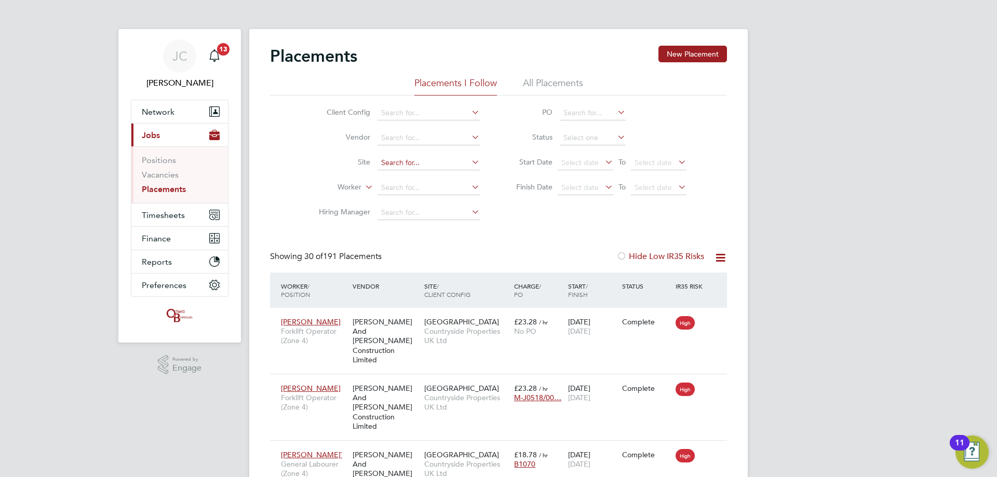
click at [394, 160] on input at bounding box center [429, 163] width 102 height 15
click at [404, 180] on li "Dov ercourt Road" at bounding box center [428, 177] width 103 height 14
type input "[GEOGRAPHIC_DATA]"
click at [692, 57] on button "New Placement" at bounding box center [693, 54] width 69 height 17
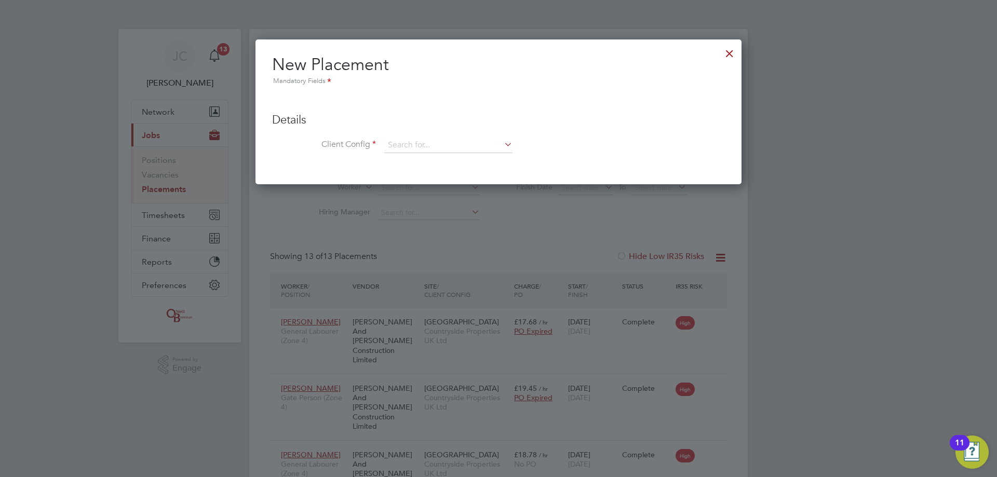
click at [730, 57] on div at bounding box center [729, 51] width 19 height 19
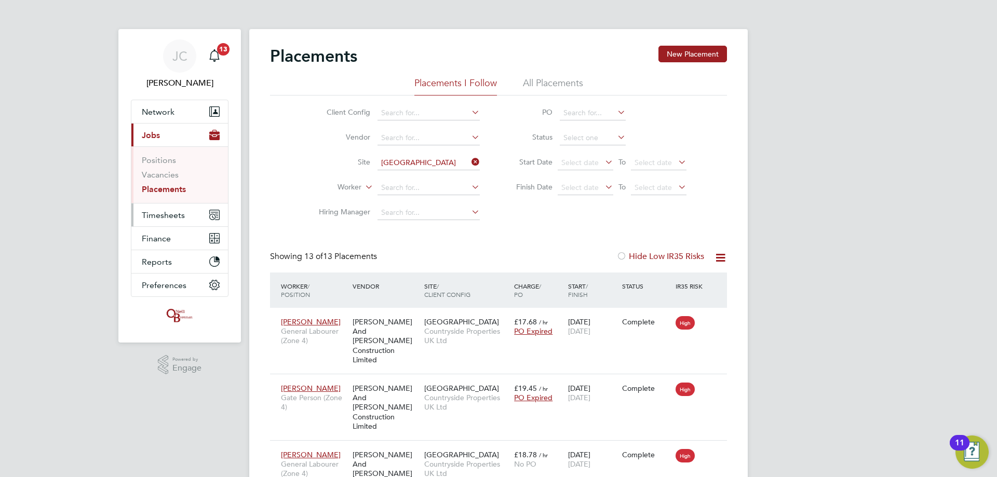
click at [180, 216] on span "Timesheets" at bounding box center [163, 215] width 43 height 10
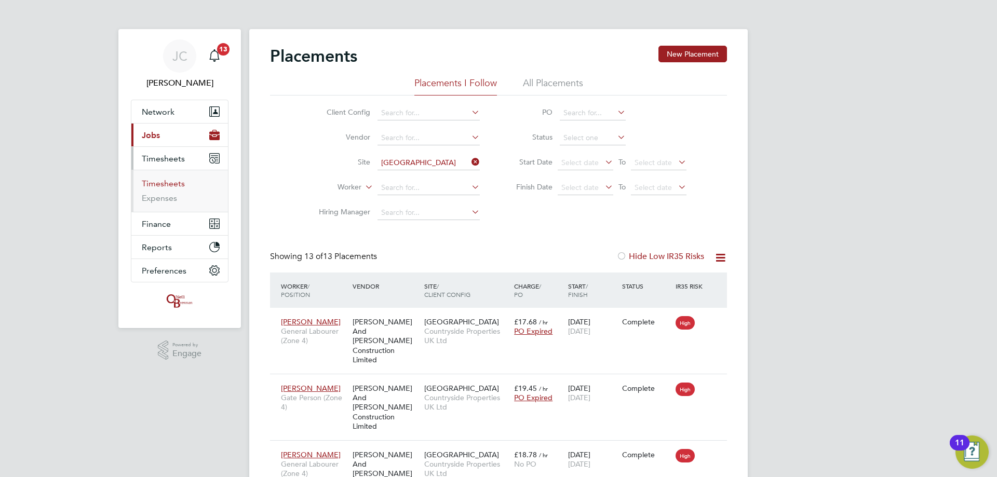
click at [170, 186] on link "Timesheets" at bounding box center [163, 184] width 43 height 10
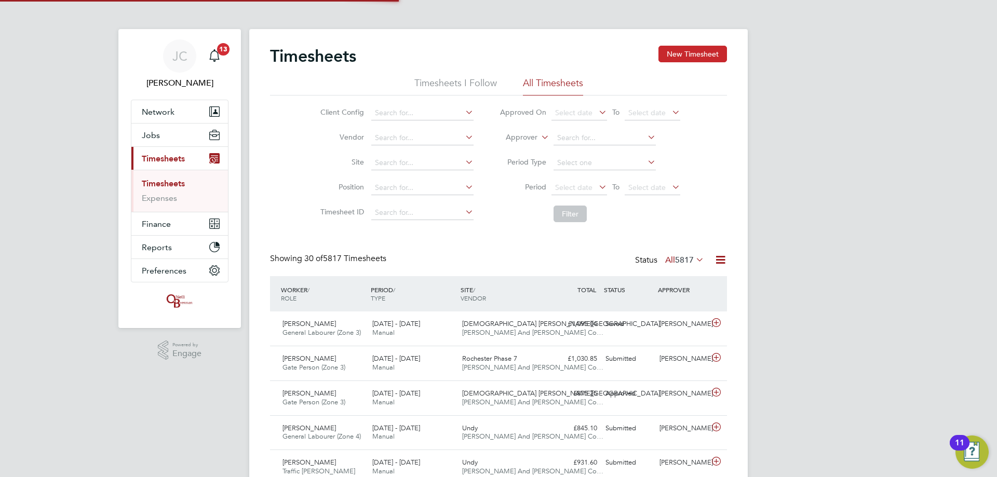
click at [694, 53] on button "New Timesheet" at bounding box center [693, 54] width 69 height 17
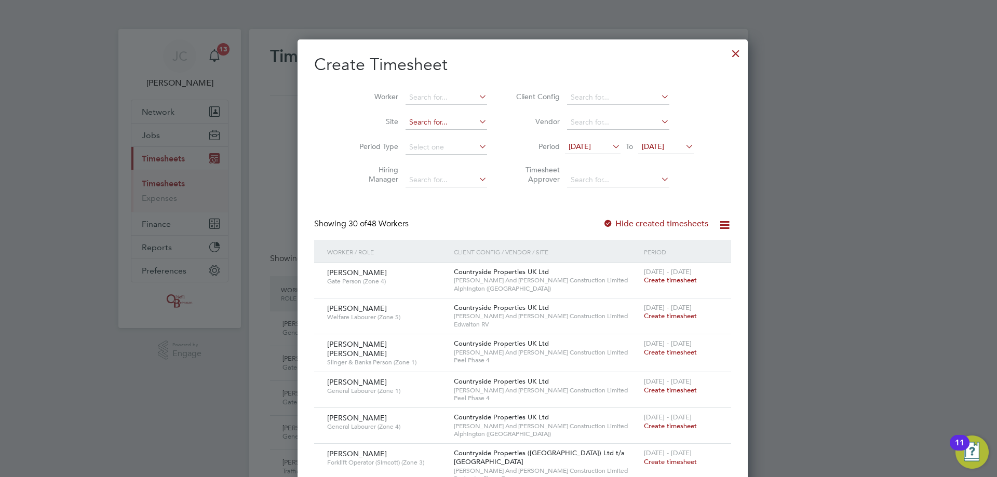
click at [436, 126] on input at bounding box center [447, 122] width 82 height 15
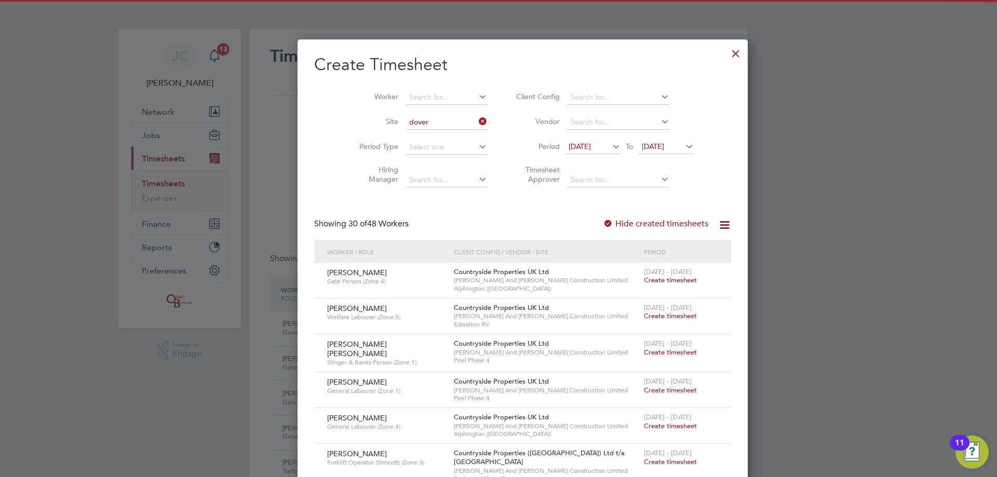
click at [406, 133] on li "Dover court Road" at bounding box center [449, 136] width 136 height 14
type input "[GEOGRAPHIC_DATA]"
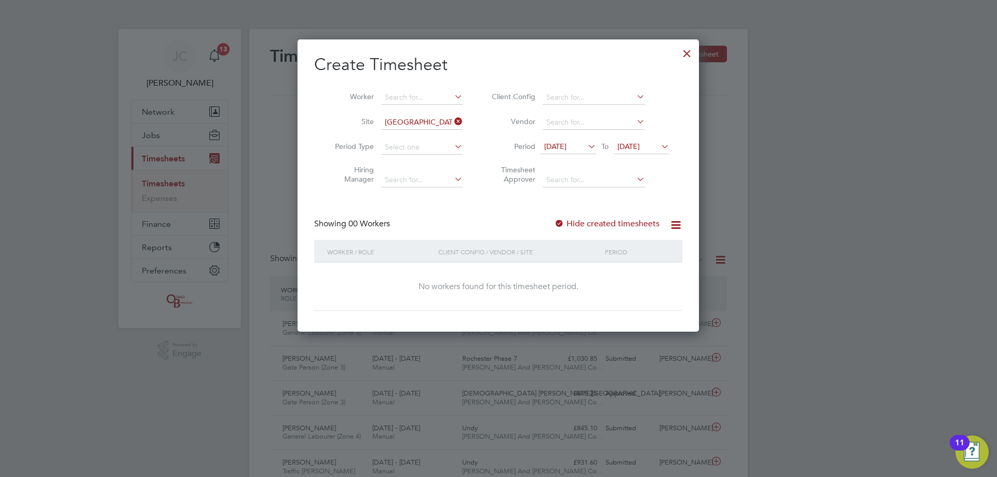
click at [640, 144] on span "[DATE]" at bounding box center [629, 146] width 22 height 9
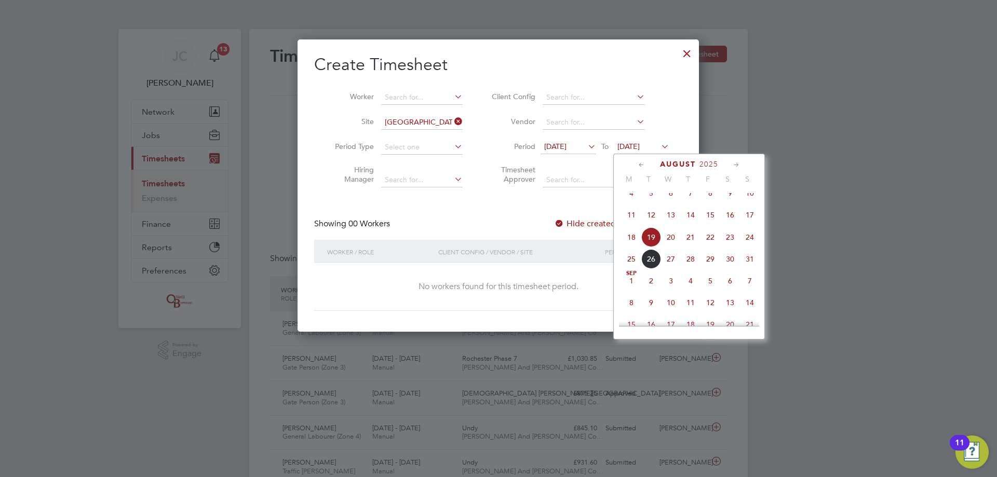
click at [747, 247] on span "24" at bounding box center [750, 237] width 20 height 20
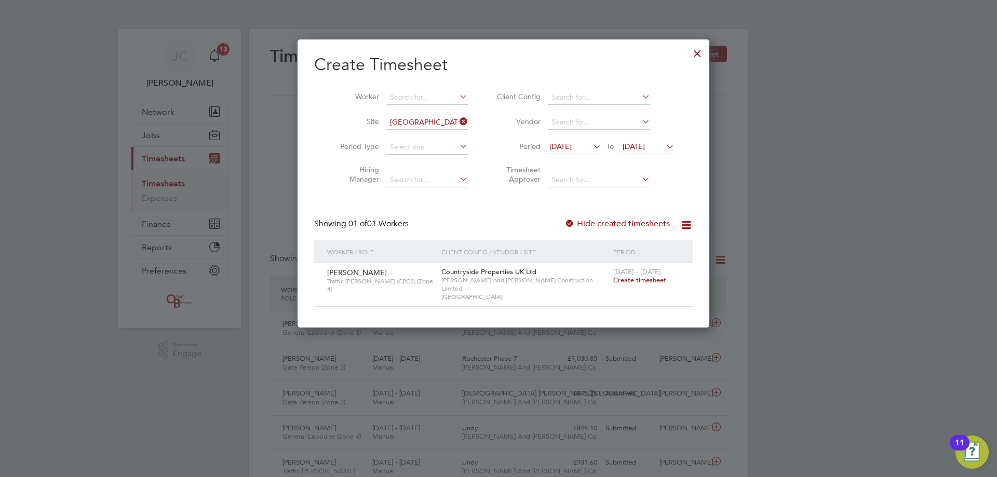
click at [648, 276] on div "18 - 24 Aug 2025 Create timesheet" at bounding box center [647, 277] width 72 height 28
click at [646, 280] on span "Create timesheet" at bounding box center [639, 280] width 53 height 9
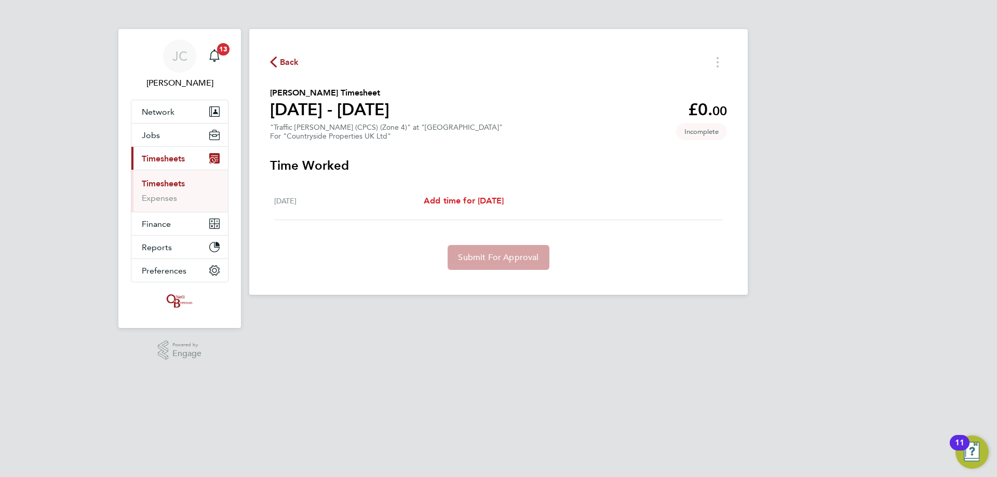
click at [486, 207] on div "Fri 22 Aug Add time for Fri 22 Aug Add time for Fri 22 Aug" at bounding box center [498, 201] width 449 height 38
click at [472, 198] on span "Add time for Fri 22 Aug" at bounding box center [464, 201] width 80 height 10
select select "30"
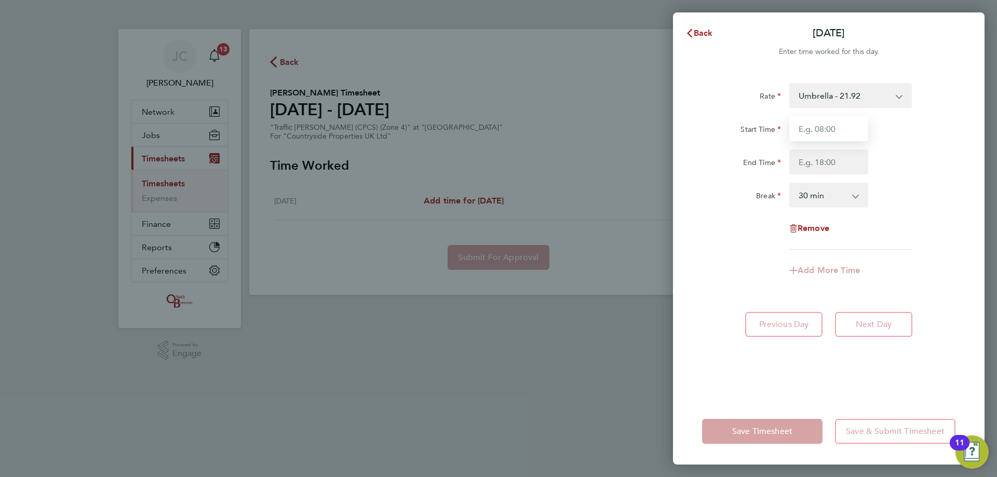
click at [821, 132] on input "Start Time" at bounding box center [828, 128] width 79 height 25
type input "08:00"
click at [805, 160] on input "End Time" at bounding box center [828, 162] width 79 height 25
type input "16:30"
click at [899, 172] on div "End Time 16:30" at bounding box center [829, 162] width 262 height 25
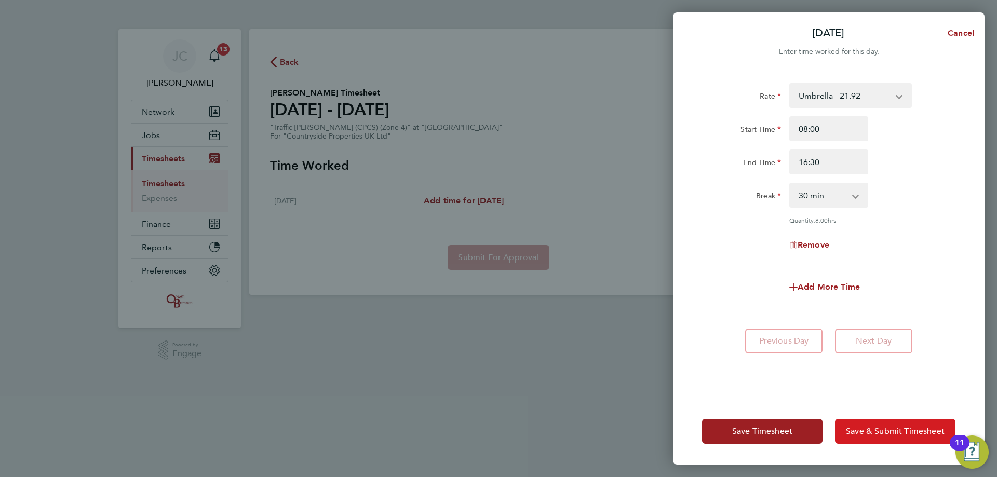
click at [883, 431] on span "Save & Submit Timesheet" at bounding box center [895, 431] width 99 height 10
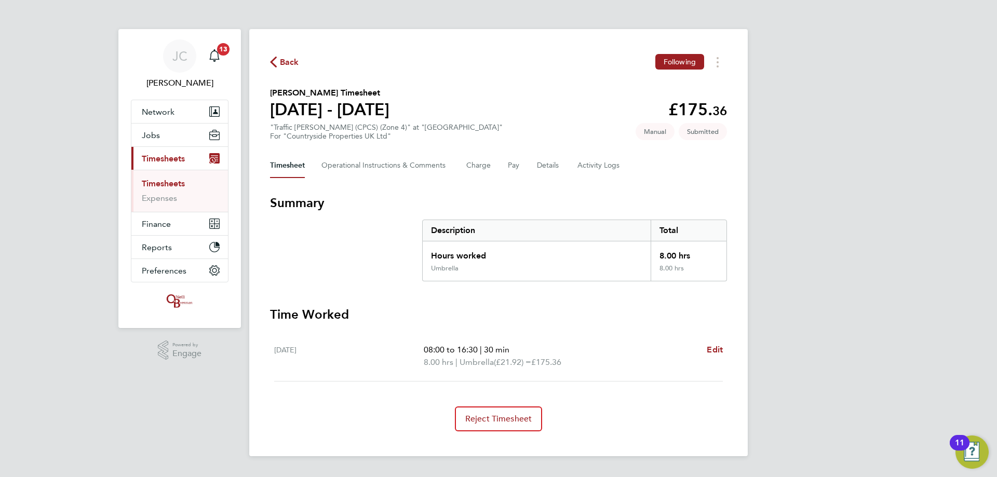
click at [527, 168] on div "Timesheet Operational Instructions & Comments Charge Pay Details Activity Logs" at bounding box center [498, 165] width 457 height 25
click at [517, 168] on button "Pay" at bounding box center [514, 165] width 12 height 25
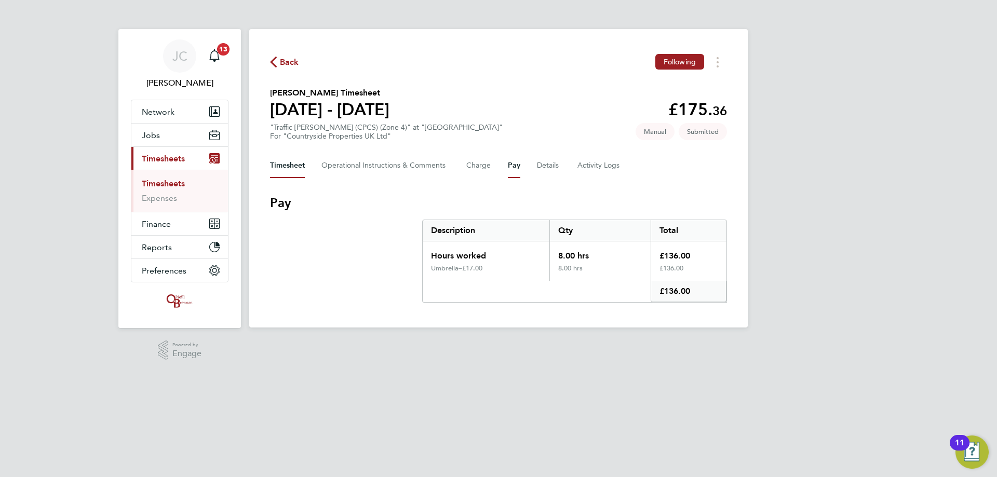
click at [285, 169] on button "Timesheet" at bounding box center [287, 165] width 35 height 25
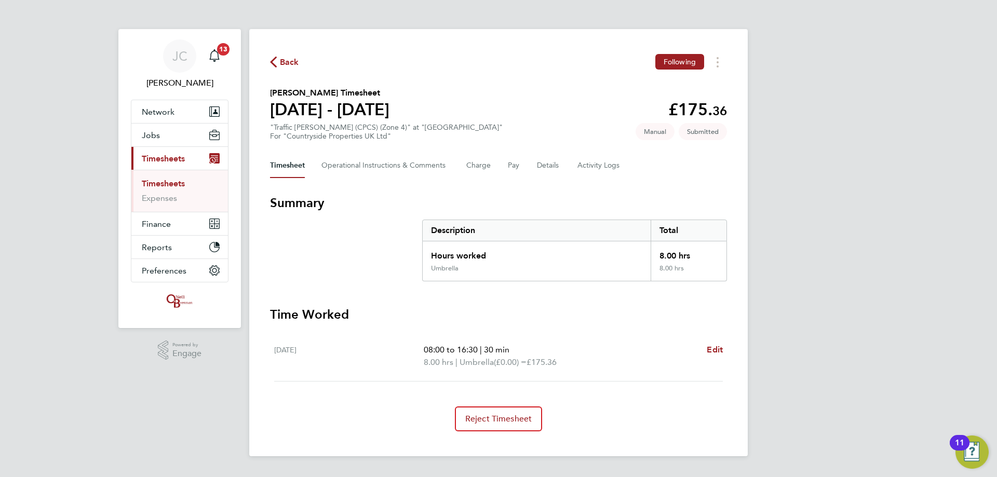
click at [168, 183] on link "Timesheets" at bounding box center [163, 184] width 43 height 10
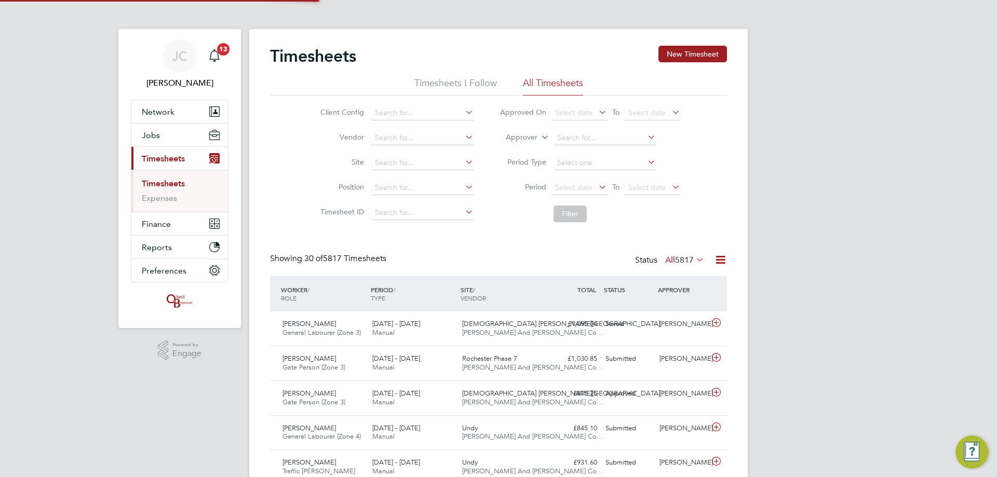
scroll to position [26, 90]
click at [409, 158] on input at bounding box center [422, 163] width 102 height 15
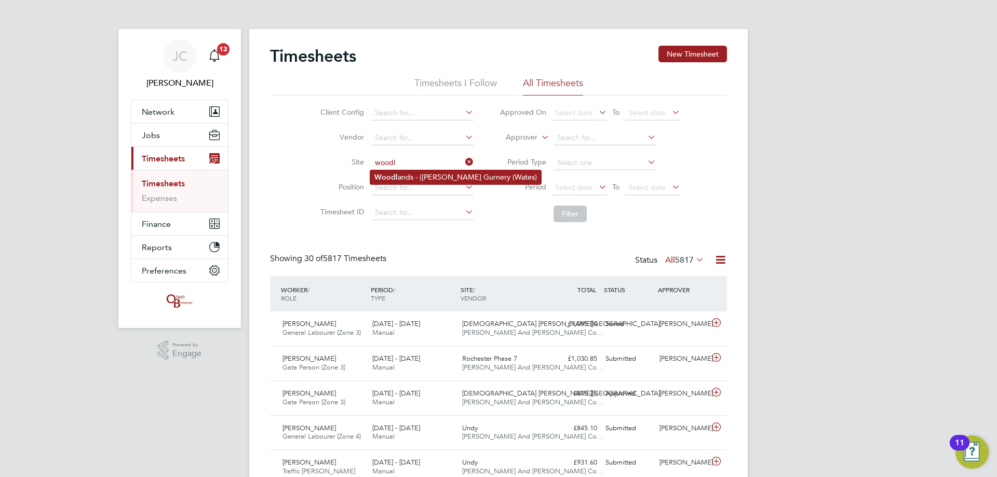
click at [424, 176] on li "Woodl ands - (Barrow Gurnery (Wates)" at bounding box center [455, 177] width 171 height 14
type input "Woodlands - (Barrow Gurnery (Wates)"
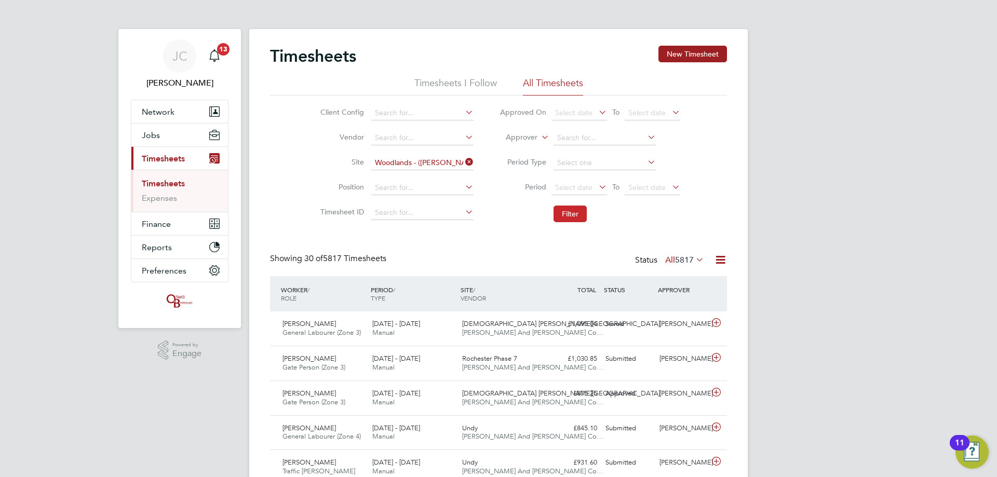
click at [563, 218] on button "Filter" at bounding box center [570, 214] width 33 height 17
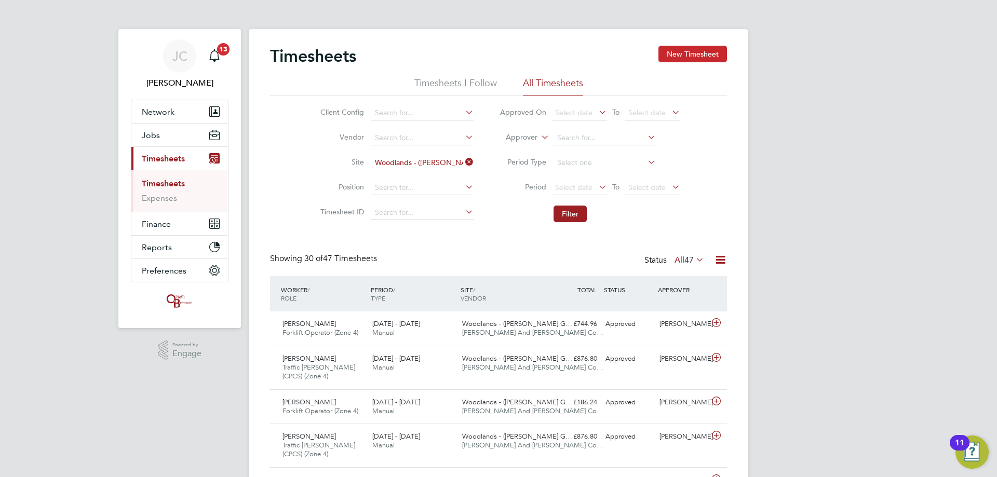
click at [703, 52] on button "New Timesheet" at bounding box center [693, 54] width 69 height 17
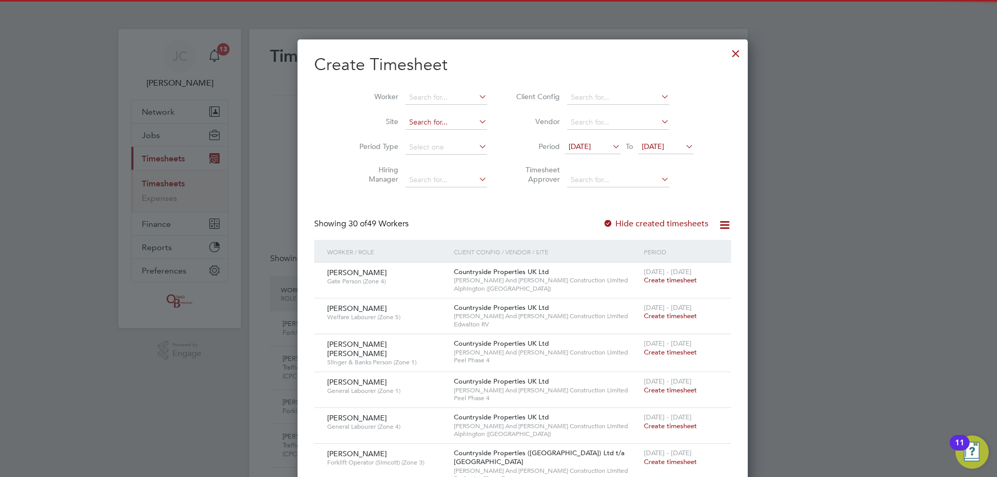
click at [420, 128] on input at bounding box center [447, 122] width 82 height 15
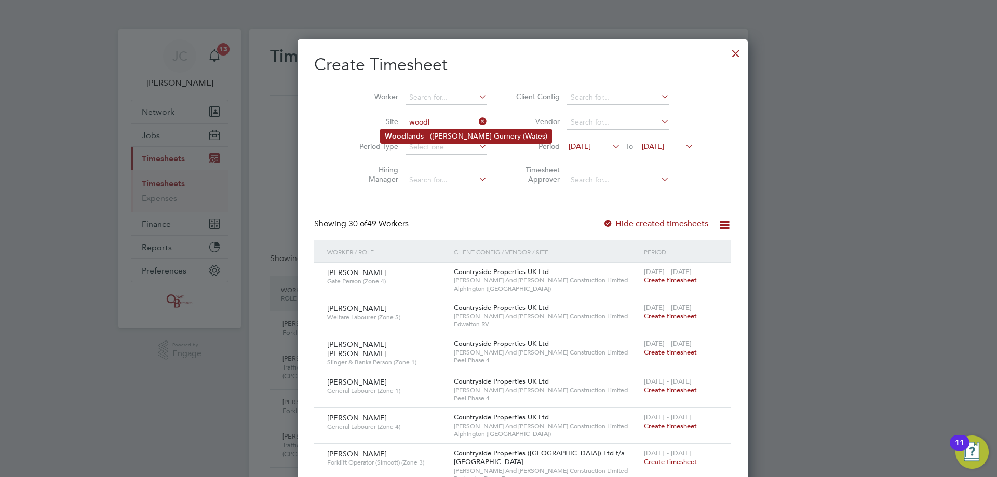
click at [430, 135] on li "Woodl ands - (Barrow Gurnery (Wates)" at bounding box center [466, 136] width 171 height 14
type input "Woodlands - (Barrow Gurnery (Wates)"
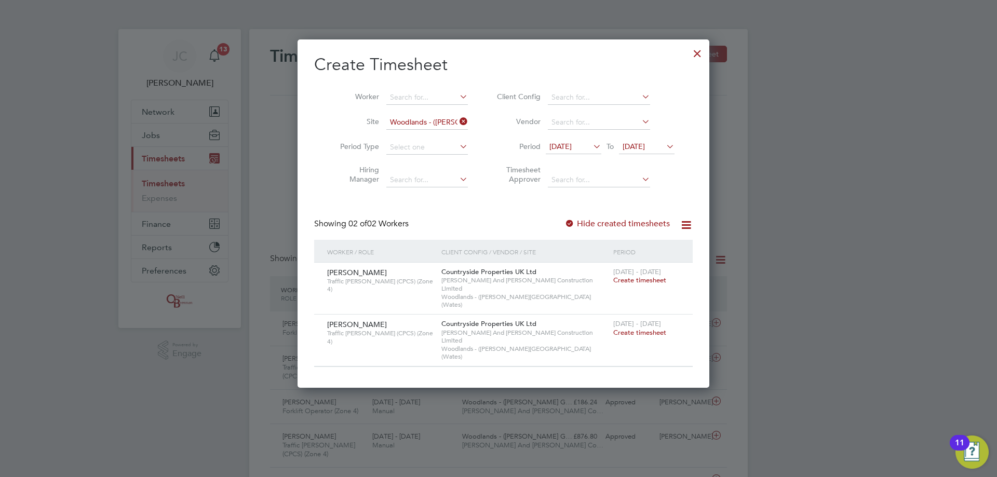
click at [619, 328] on span "Create timesheet" at bounding box center [639, 332] width 53 height 9
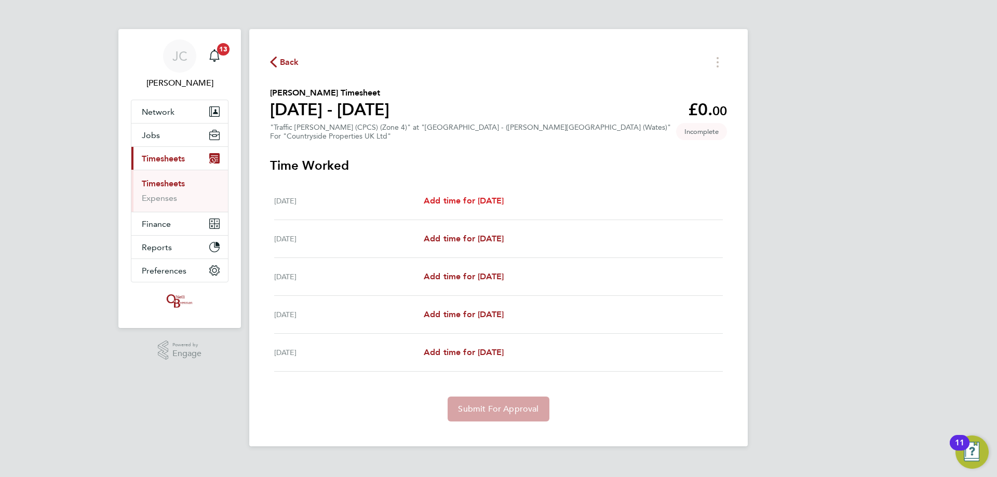
click at [467, 197] on span "Add time for Mon 18 Aug" at bounding box center [464, 201] width 80 height 10
select select "30"
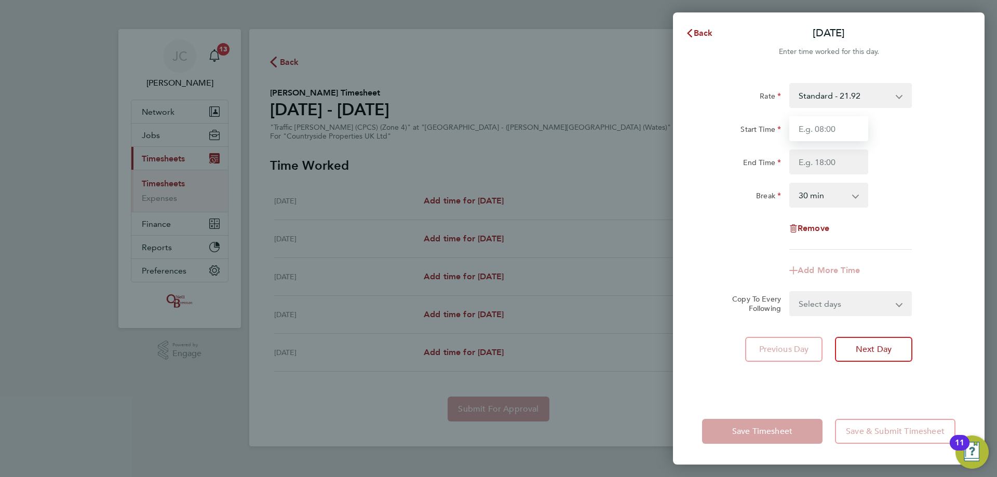
click at [844, 139] on input "Start Time" at bounding box center [828, 128] width 79 height 25
type input "08:00"
click at [839, 162] on input "End Time" at bounding box center [828, 162] width 79 height 25
type input "16:30"
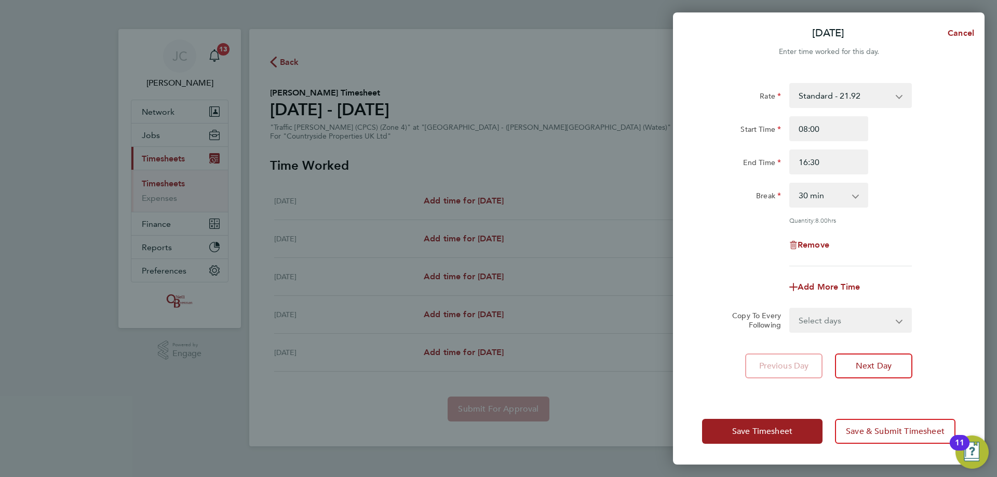
click at [935, 219] on div "Rate Standard - 21.92 Start Time 08:00 End Time 16:30 Break 0 min 15 min 30 min…" at bounding box center [828, 174] width 253 height 183
drag, startPoint x: 873, startPoint y: 310, endPoint x: 871, endPoint y: 315, distance: 5.4
click at [873, 310] on select "Select days Day Tuesday Wednesday Thursday Friday" at bounding box center [845, 320] width 109 height 23
select select "DAY"
click at [791, 309] on select "Select days Day Tuesday Wednesday Thursday Friday" at bounding box center [845, 320] width 109 height 23
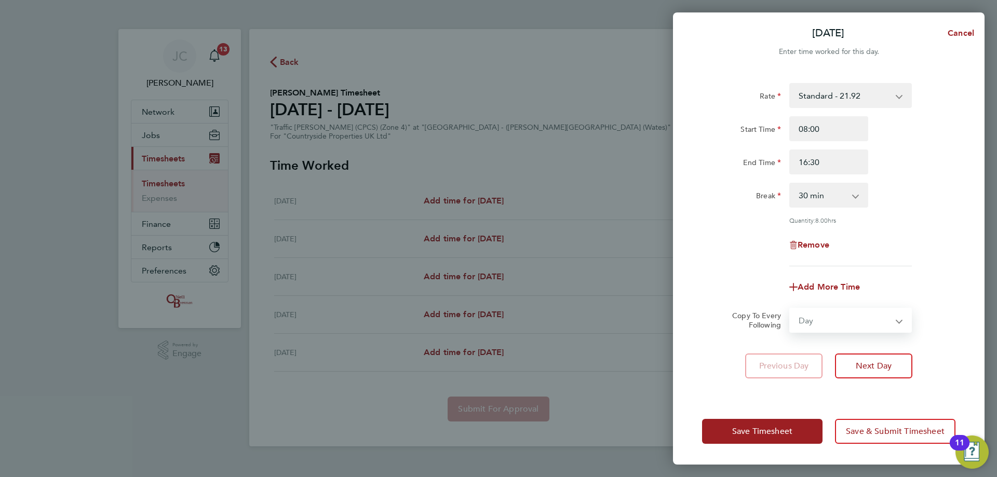
select select "2025-08-22"
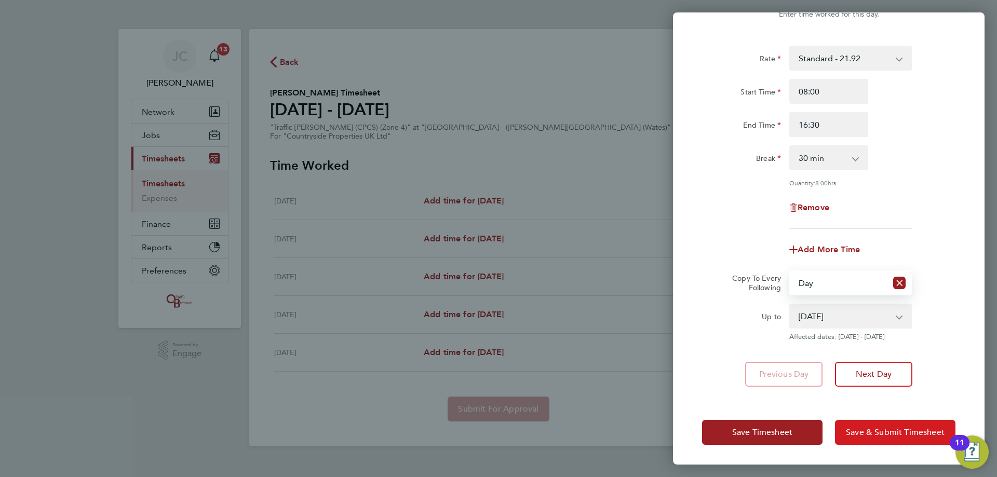
click at [875, 429] on span "Save & Submit Timesheet" at bounding box center [895, 432] width 99 height 10
